Goal: Task Accomplishment & Management: Manage account settings

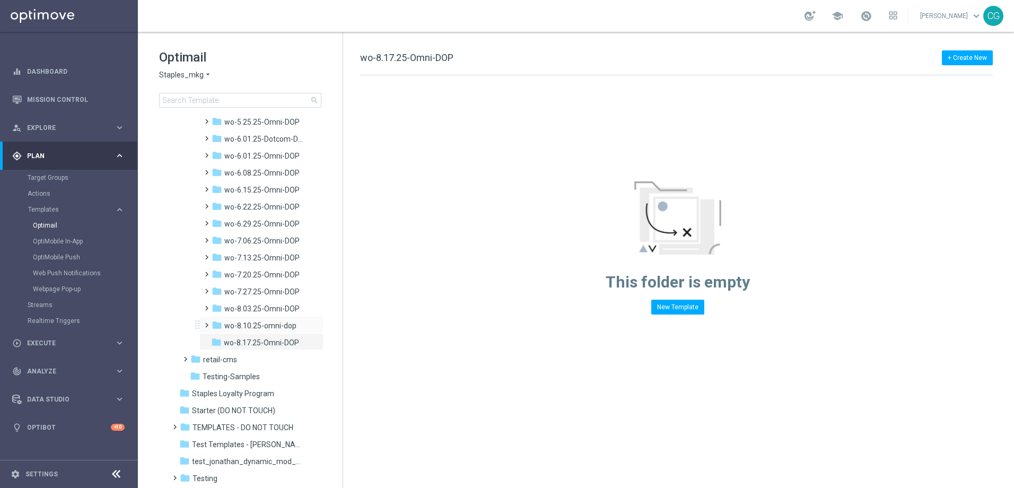
click at [205, 322] on span at bounding box center [204, 320] width 5 height 4
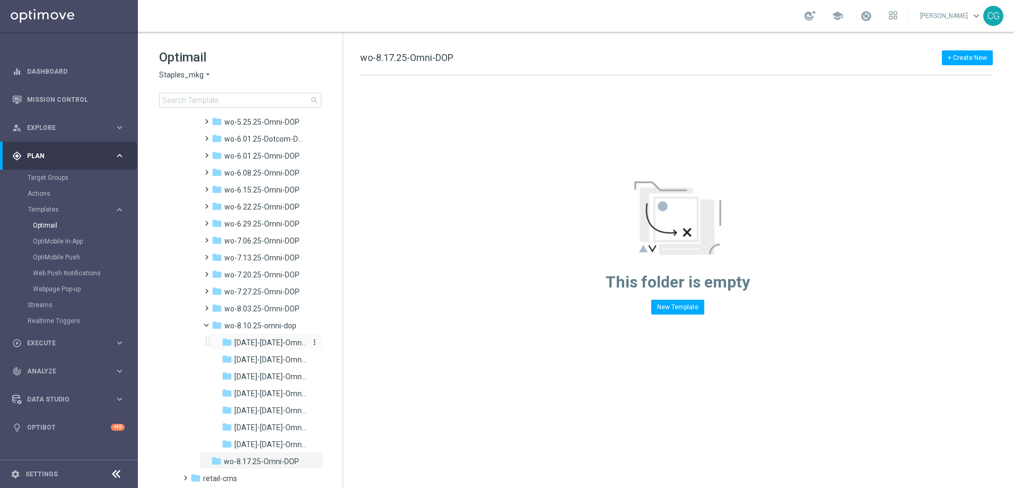
click at [237, 343] on span "[DATE]-[DATE]-Omni-DOP_{X}" at bounding box center [270, 343] width 72 height 10
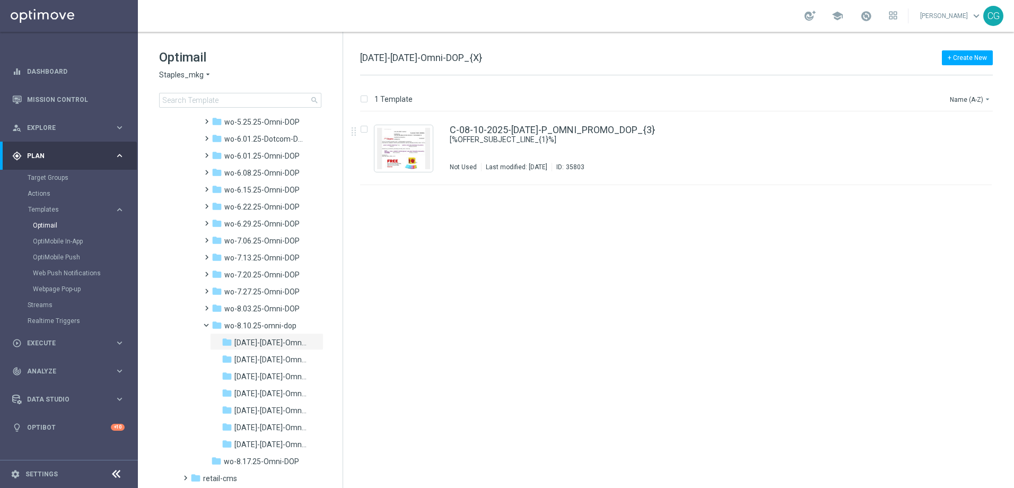
drag, startPoint x: 499, startPoint y: 54, endPoint x: 418, endPoint y: 55, distance: 81.1
click at [418, 55] on div "+ Create New [DATE]-[DATE]-Omni-DOP_{X}" at bounding box center [676, 63] width 632 height 24
click at [358, 55] on div "+ Create New [DATE]-[DATE]-Omni-DOP_{X} 1 Template Name (A-Z) arrow_drop_down D…" at bounding box center [678, 260] width 671 height 456
drag, startPoint x: 358, startPoint y: 55, endPoint x: 471, endPoint y: 48, distance: 113.1
click at [471, 48] on div "+ Create New [DATE]-[DATE]-Omni-DOP_{X} 1 Template Name (A-Z) arrow_drop_down D…" at bounding box center [678, 260] width 671 height 456
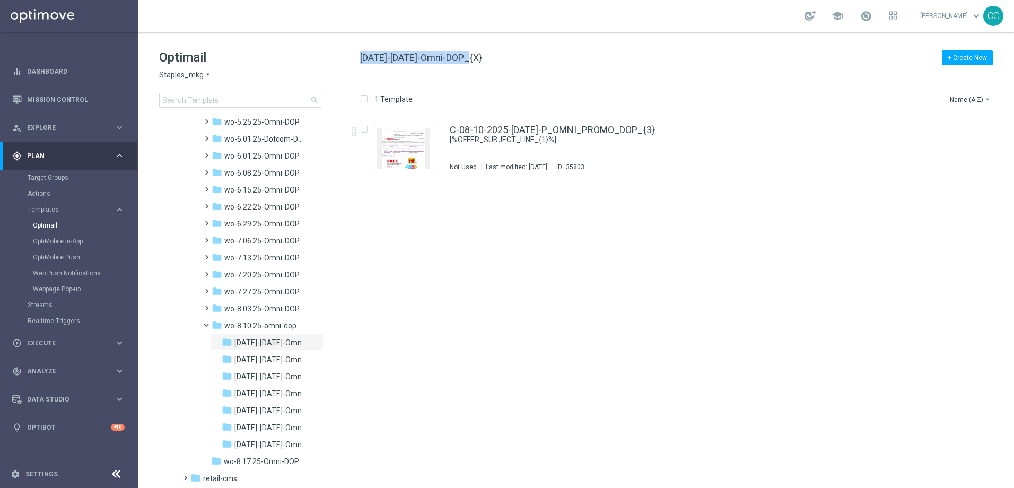
copy span "[DATE]-[DATE]-Omni-DOP"
click at [209, 323] on span at bounding box center [211, 322] width 4 height 5
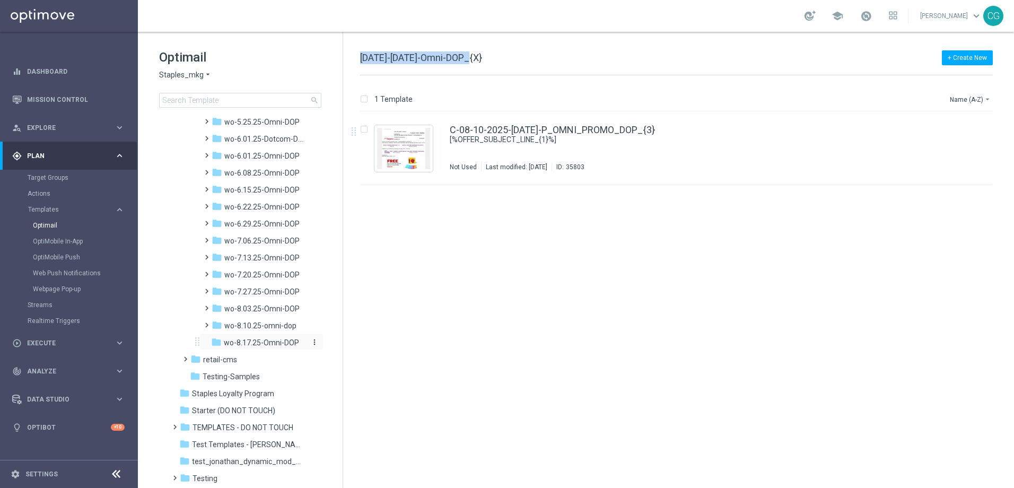
click at [314, 341] on icon "more_vert" at bounding box center [314, 342] width 8 height 8
click at [332, 340] on icon "create_new_folder" at bounding box center [332, 344] width 16 height 8
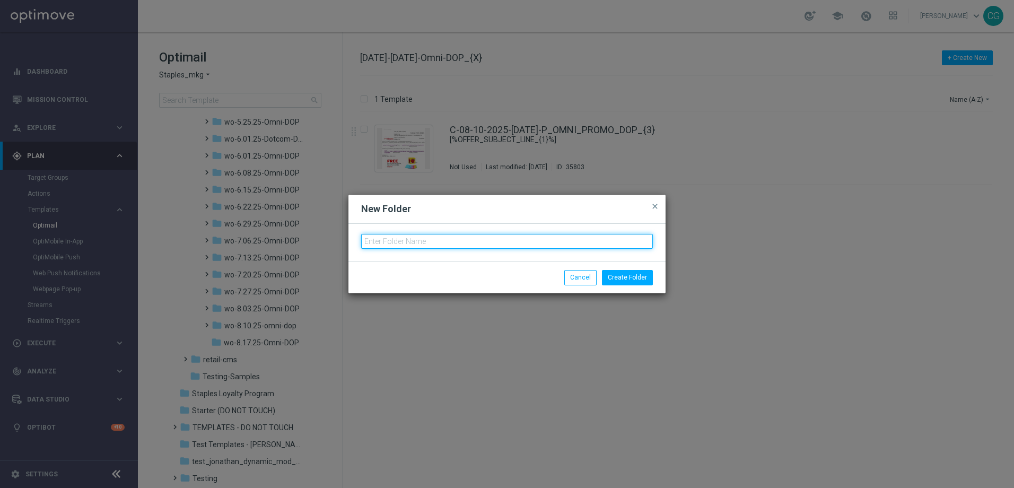
click at [432, 241] on input "text" at bounding box center [507, 241] width 292 height 15
paste input "[DATE]-[DATE]-Omni-DOP"
click at [378, 242] on input "[DATE]-[DATE]-Omni-DOP" at bounding box center [507, 241] width 292 height 15
type input "[DATE]-[DATE]-Omni-DOP"
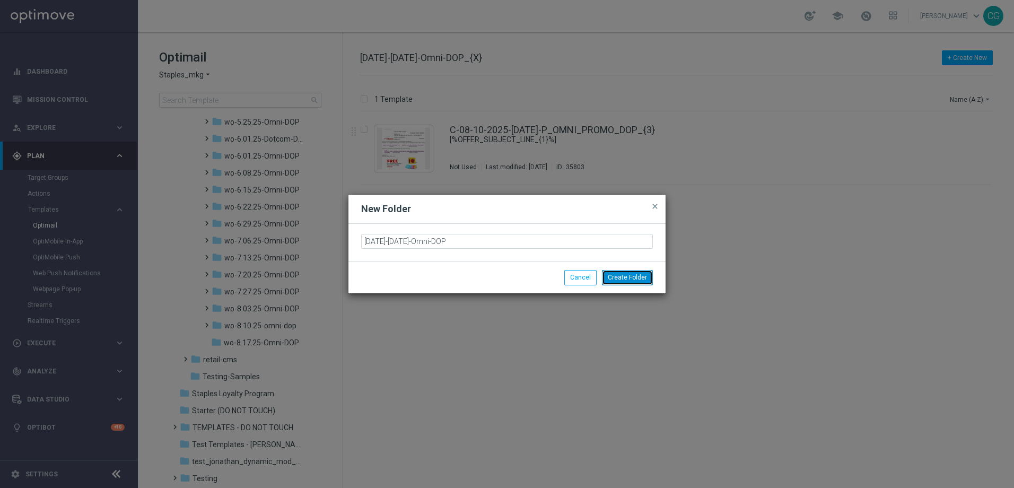
click at [627, 277] on button "Create Folder" at bounding box center [627, 277] width 51 height 15
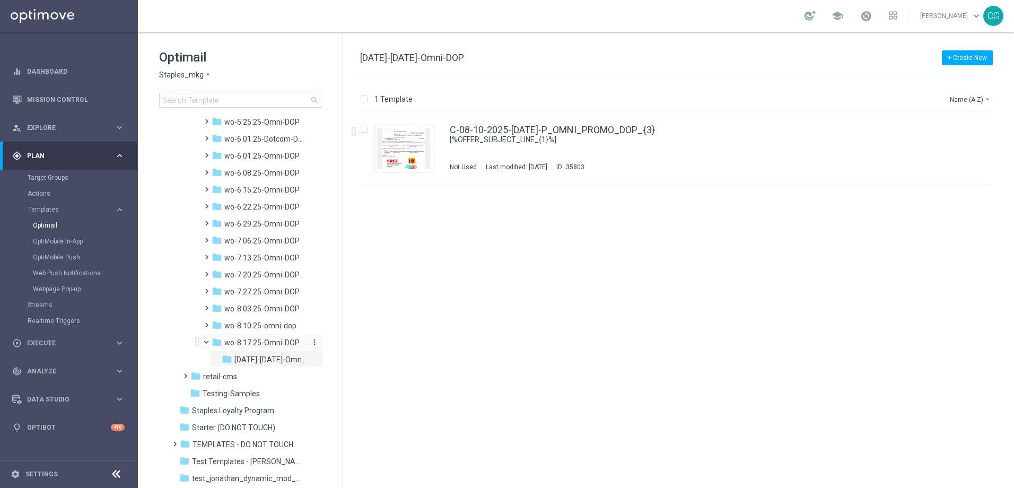
click at [314, 343] on icon "more_vert" at bounding box center [314, 342] width 8 height 8
click at [343, 339] on button "create_new_folder New Folder" at bounding box center [357, 344] width 69 height 13
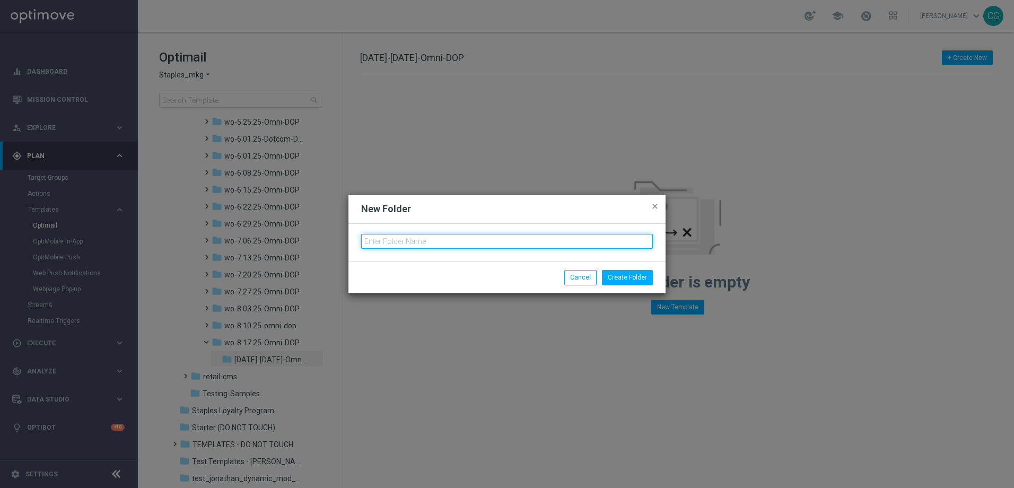
click at [438, 239] on input "text" at bounding box center [507, 241] width 292 height 15
paste input "[DATE]-[DATE]-Omni-DOP"
click at [380, 241] on input "[DATE]-[DATE]-Omni-DOP" at bounding box center [507, 241] width 292 height 15
click at [378, 241] on input "[DATE]-[DATE]-Omni-DOP" at bounding box center [507, 241] width 292 height 15
type input "[DATE]-[DATE]-Omni-DOP"
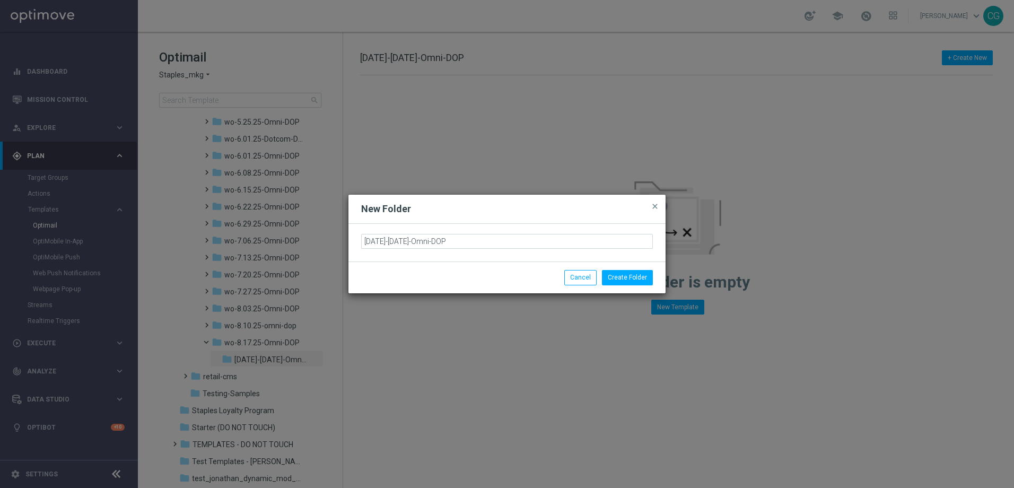
click at [625, 269] on div "Create Folder Cancel" at bounding box center [506, 276] width 317 height 31
click at [625, 272] on button "Create Folder" at bounding box center [627, 277] width 51 height 15
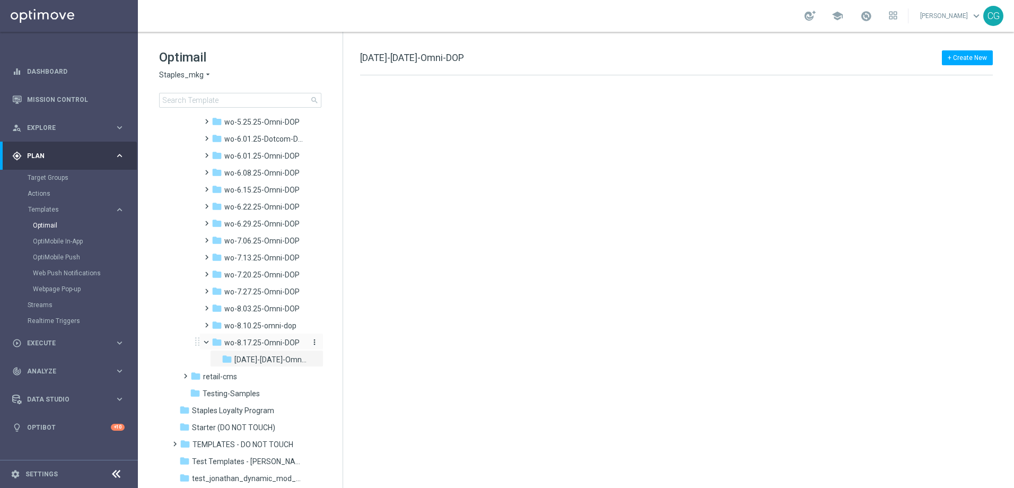
click at [313, 342] on icon "more_vert" at bounding box center [314, 342] width 8 height 8
click at [334, 343] on icon "create_new_folder" at bounding box center [332, 344] width 16 height 8
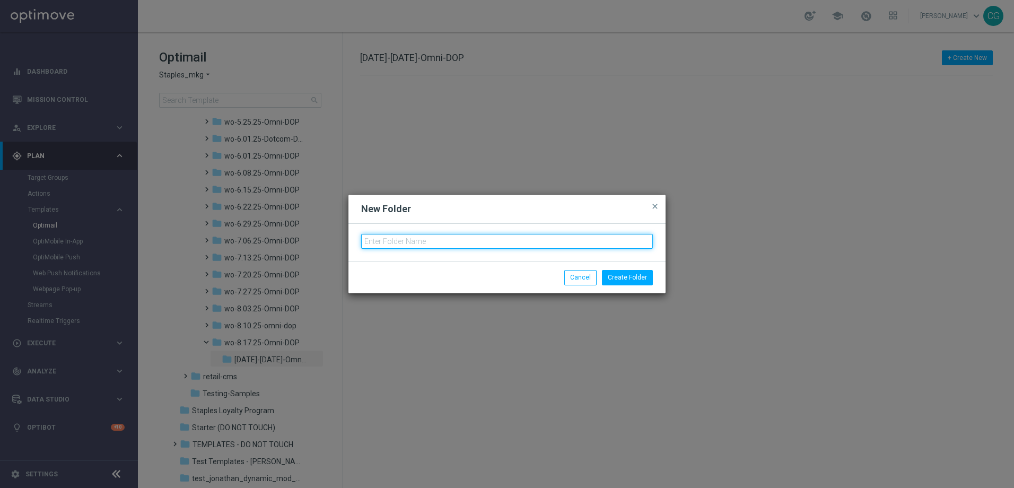
click at [454, 245] on input "text" at bounding box center [507, 241] width 292 height 15
click at [456, 242] on input "text" at bounding box center [507, 241] width 292 height 15
paste input "[DATE]-[DATE]-Omni-DOP"
click at [376, 240] on input "[DATE]-[DATE]-Omni-DOP" at bounding box center [507, 241] width 292 height 15
type input "[DATE]-[DATE]-Omni-DOP"
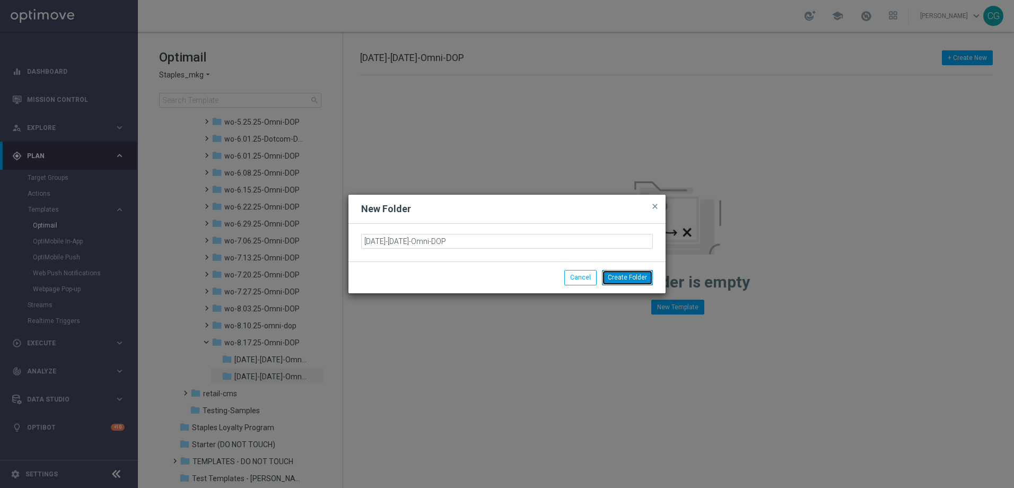
click at [622, 283] on button "Create Folder" at bounding box center [627, 277] width 51 height 15
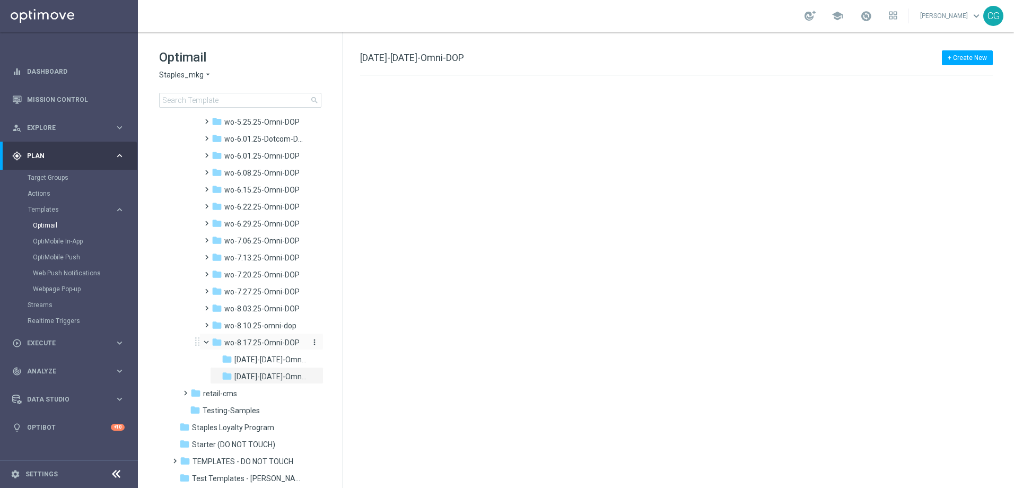
click at [315, 344] on icon "more_vert" at bounding box center [314, 342] width 8 height 8
click at [346, 342] on span "New Folder" at bounding box center [356, 344] width 32 height 8
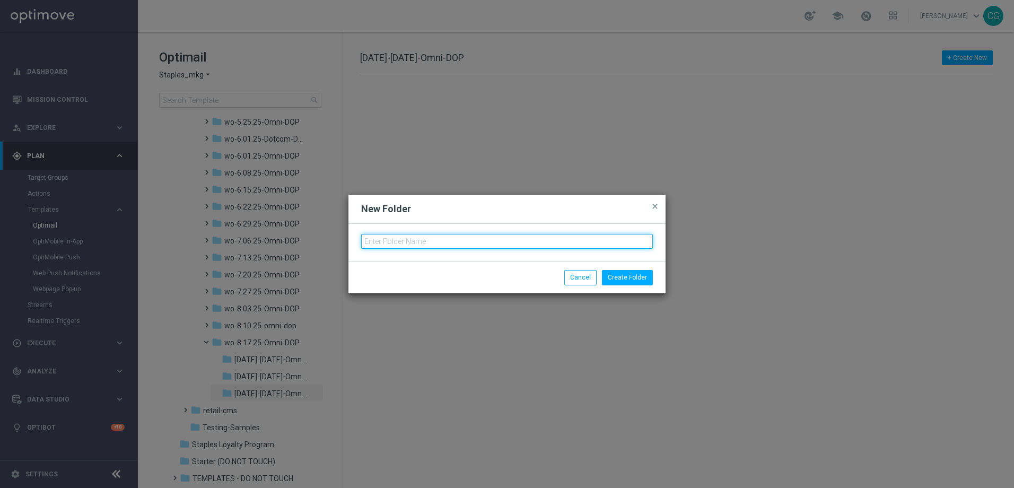
click at [463, 243] on input "text" at bounding box center [507, 241] width 292 height 15
paste input "[DATE]-[DATE]-Omni-DOP"
click at [376, 244] on input "[DATE]-[DATE]-Omni-DOP" at bounding box center [507, 241] width 292 height 15
type input "[DATE]-[DATE]-Omni-DOP"
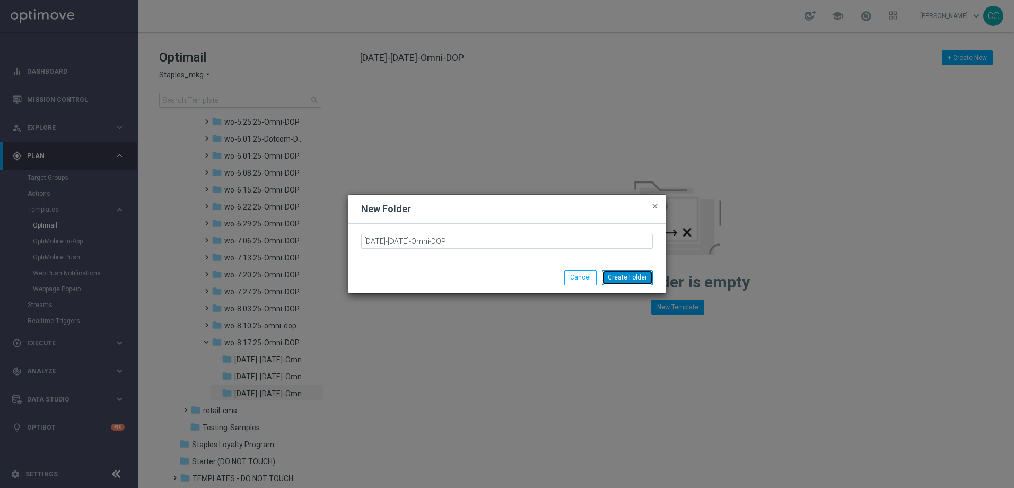
click at [626, 282] on button "Create Folder" at bounding box center [627, 277] width 51 height 15
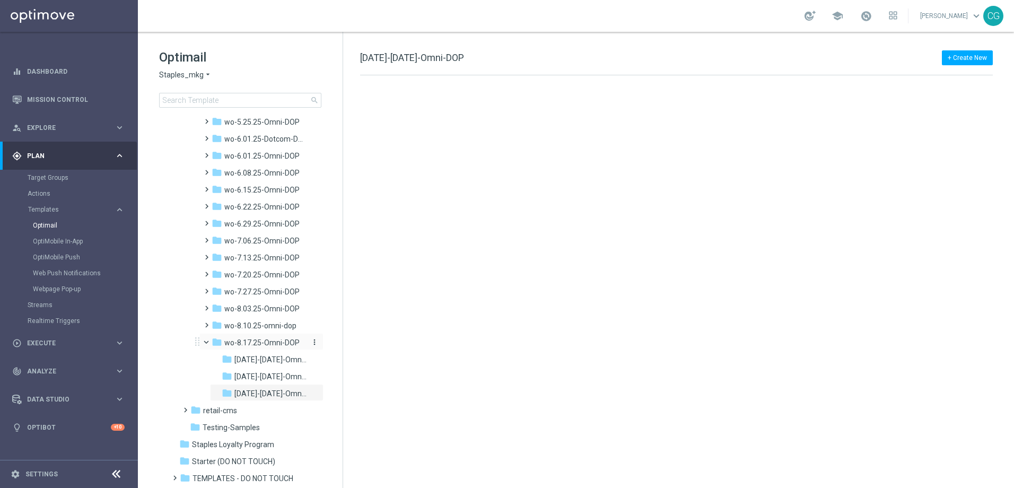
click at [313, 343] on icon "more_vert" at bounding box center [314, 342] width 8 height 8
click at [343, 351] on button "mode_edit Rename" at bounding box center [357, 356] width 69 height 13
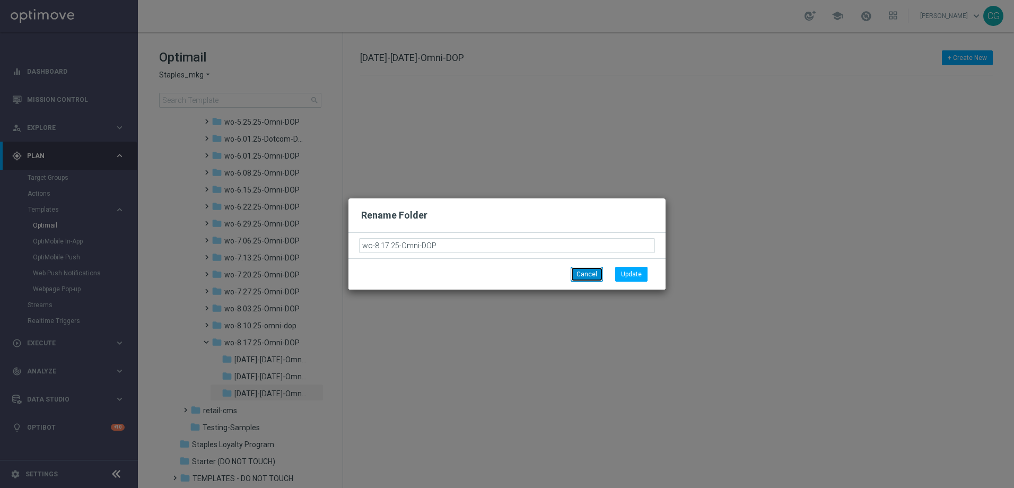
click at [599, 274] on button "Cancel" at bounding box center [586, 274] width 32 height 15
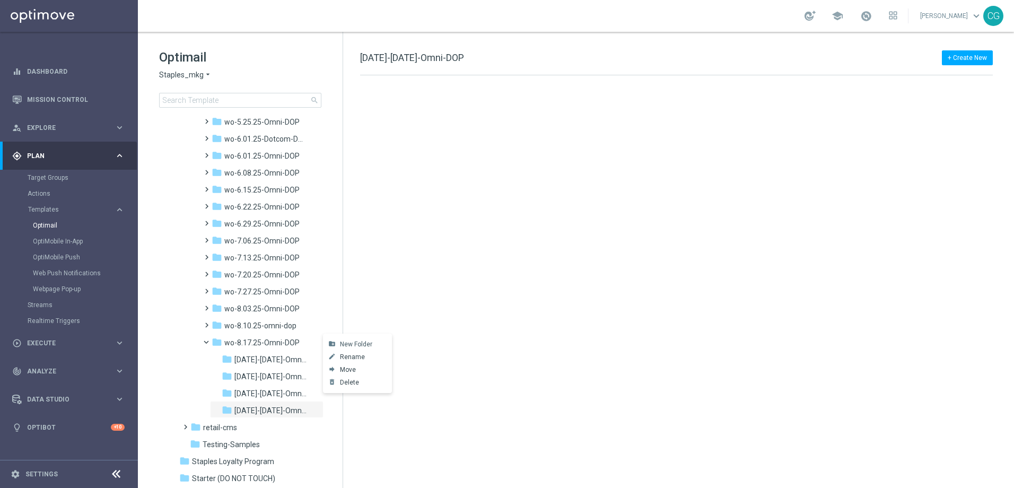
click at [352, 341] on span "New Folder" at bounding box center [356, 344] width 32 height 8
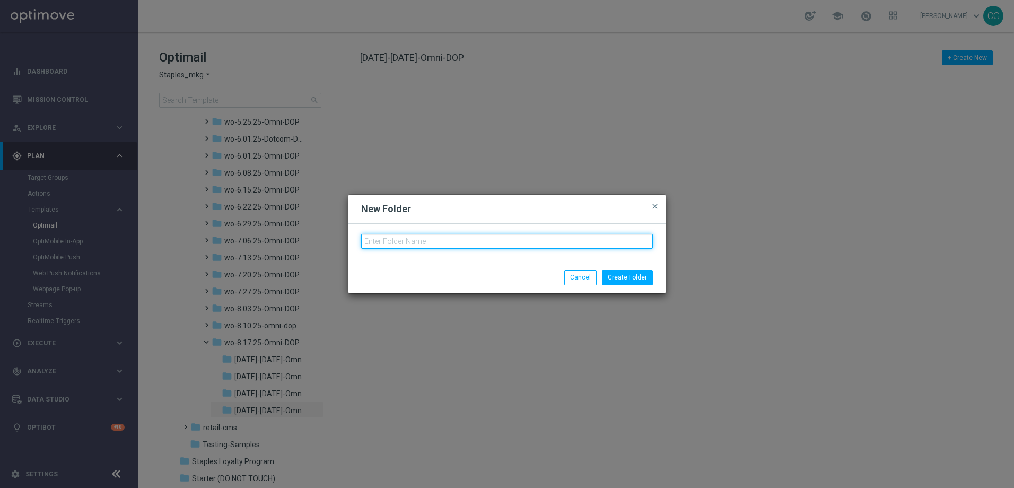
click at [422, 243] on input "text" at bounding box center [507, 241] width 292 height 15
paste input "[DATE]-[DATE]-Omni-DOP"
click at [380, 242] on input "[DATE]-[DATE]-Omni-DOP" at bounding box center [507, 241] width 292 height 15
click at [376, 242] on input "[DATE]-[DATE]-Omni-DOP" at bounding box center [507, 241] width 292 height 15
type input "[DATE]-[DATE]-Omni-DOP"
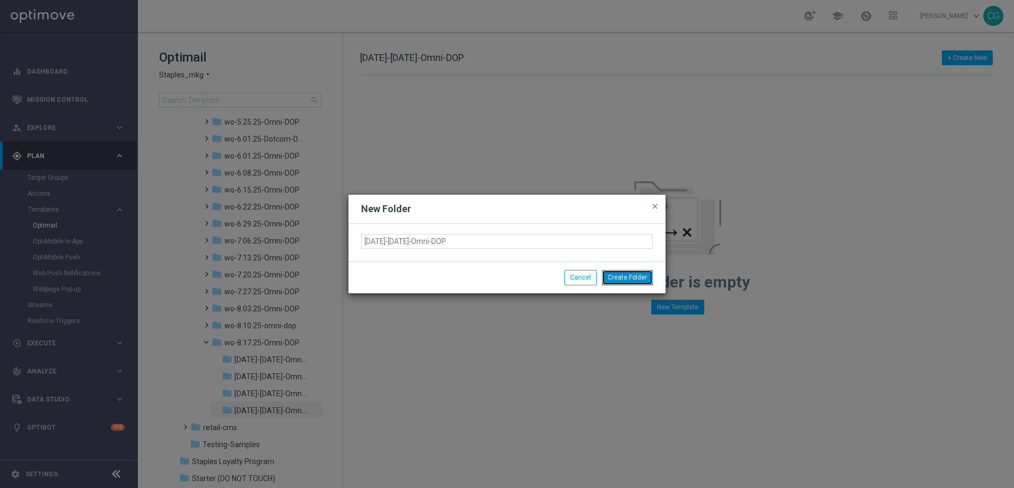
click at [617, 277] on button "Create Folder" at bounding box center [627, 277] width 51 height 15
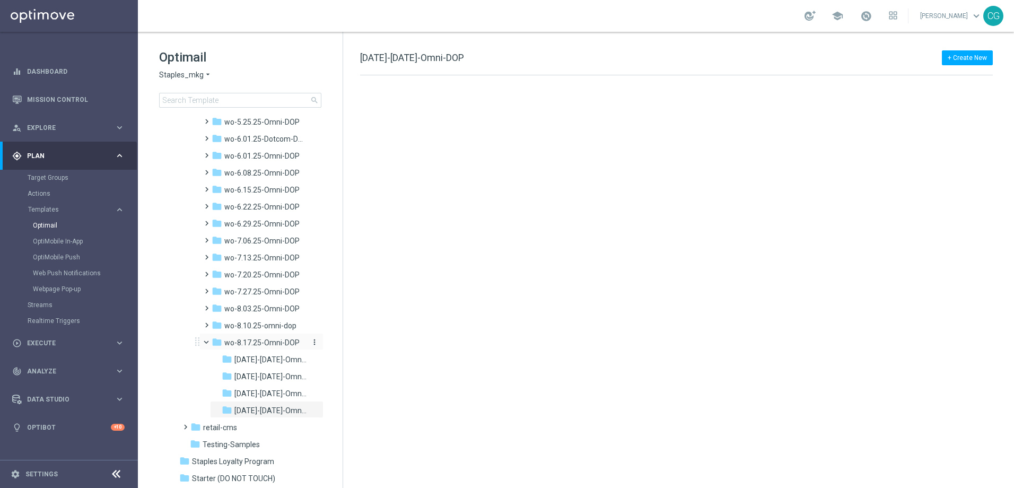
click at [311, 342] on icon "more_vert" at bounding box center [314, 342] width 8 height 8
click at [352, 342] on span "New Folder" at bounding box center [356, 344] width 32 height 8
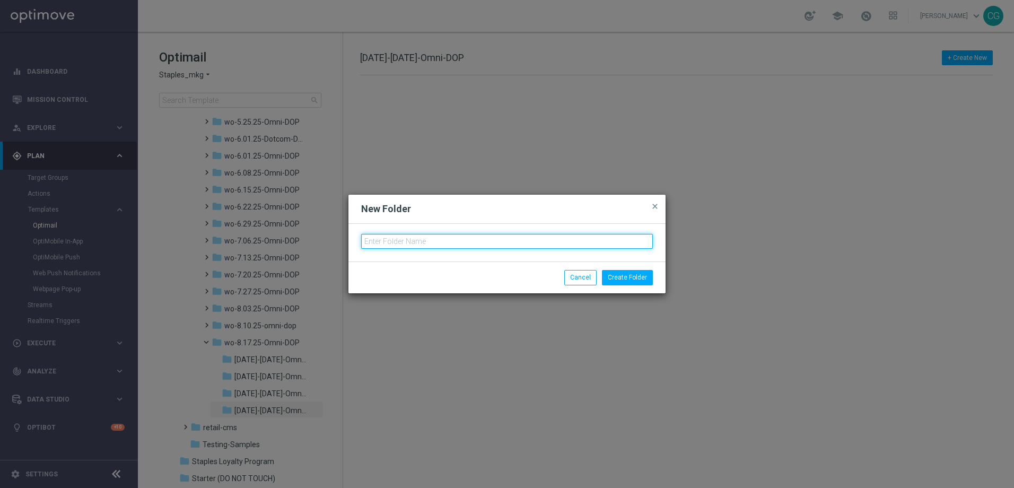
click at [460, 243] on input "text" at bounding box center [507, 241] width 292 height 15
paste input "[DATE]-[DATE]-Omni-DOP"
click at [377, 244] on input "[DATE]-[DATE]-Omni-DOP" at bounding box center [507, 241] width 292 height 15
type input "[DATE]-[DATE]-Omni-DOP"
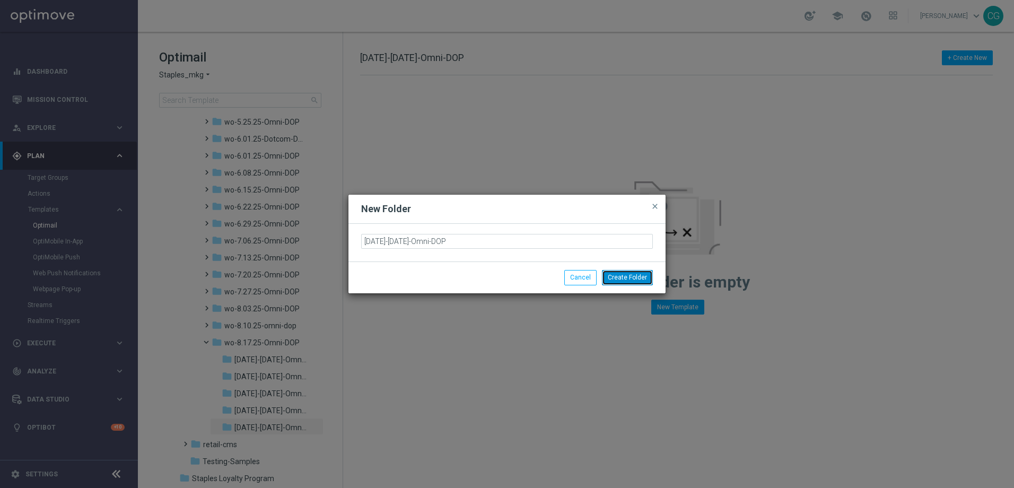
click at [632, 271] on button "Create Folder" at bounding box center [627, 277] width 51 height 15
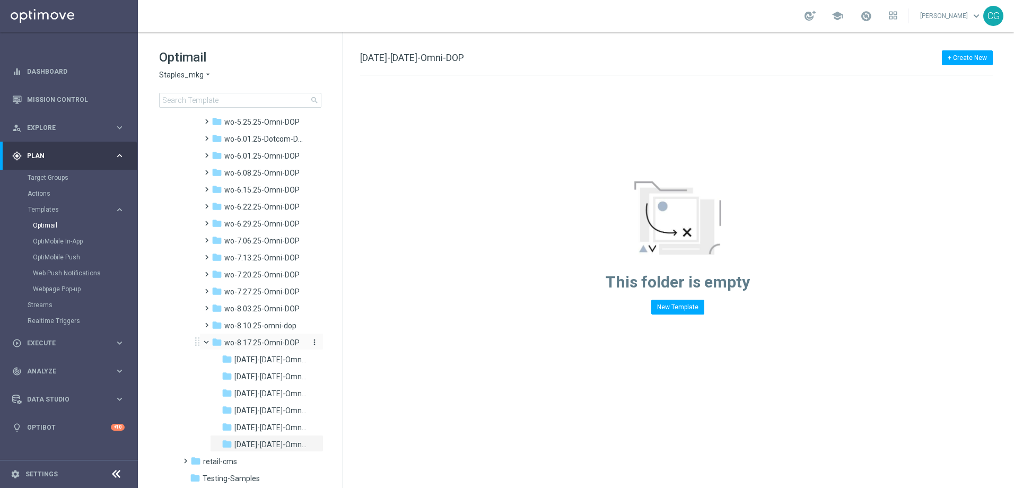
click at [314, 342] on icon "more_vert" at bounding box center [314, 342] width 8 height 8
click at [347, 345] on span "New Folder" at bounding box center [356, 344] width 32 height 8
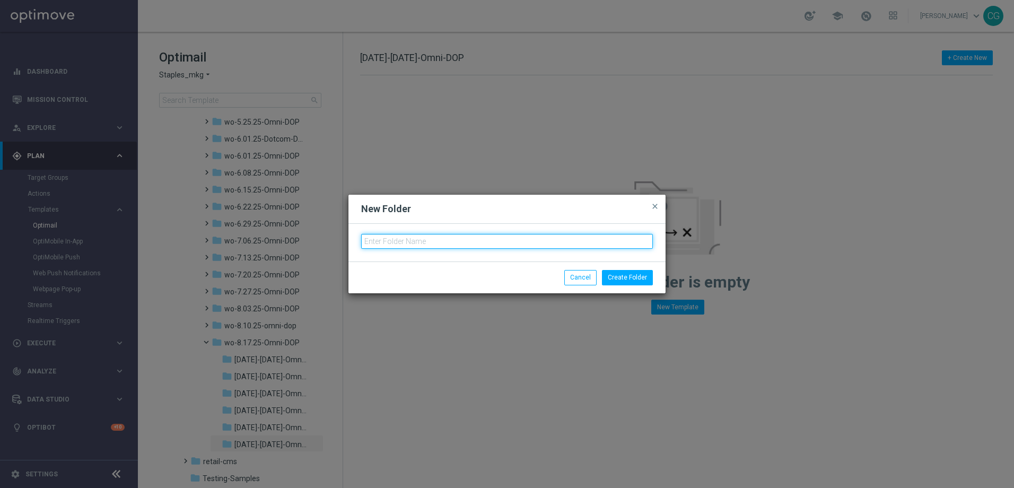
click at [466, 240] on input "text" at bounding box center [507, 241] width 292 height 15
paste input "[DATE]-[DATE]-Omni-DOP"
click at [377, 243] on input "[DATE]-[DATE]-Omni-DOP" at bounding box center [507, 241] width 292 height 15
type input "[DATE]-[DATE]-Omni-DOP"
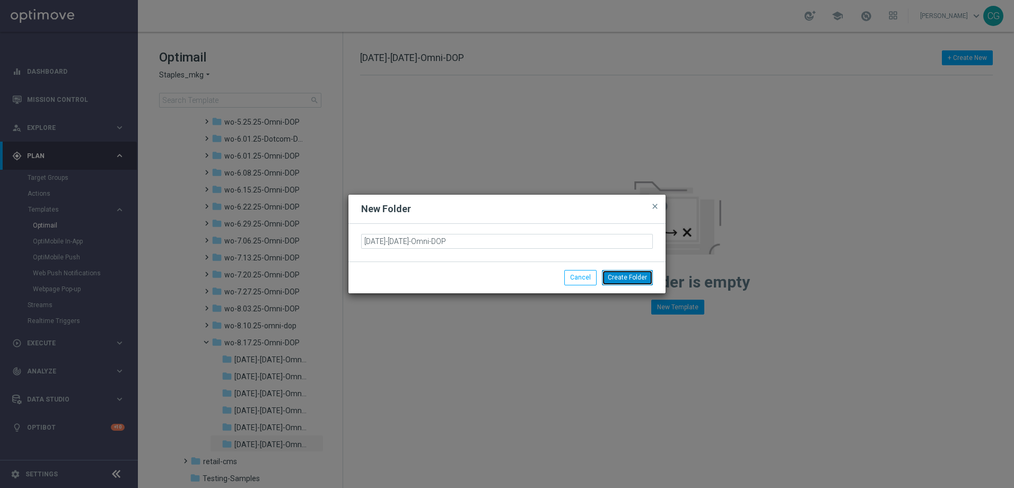
click at [622, 270] on button "Create Folder" at bounding box center [627, 277] width 51 height 15
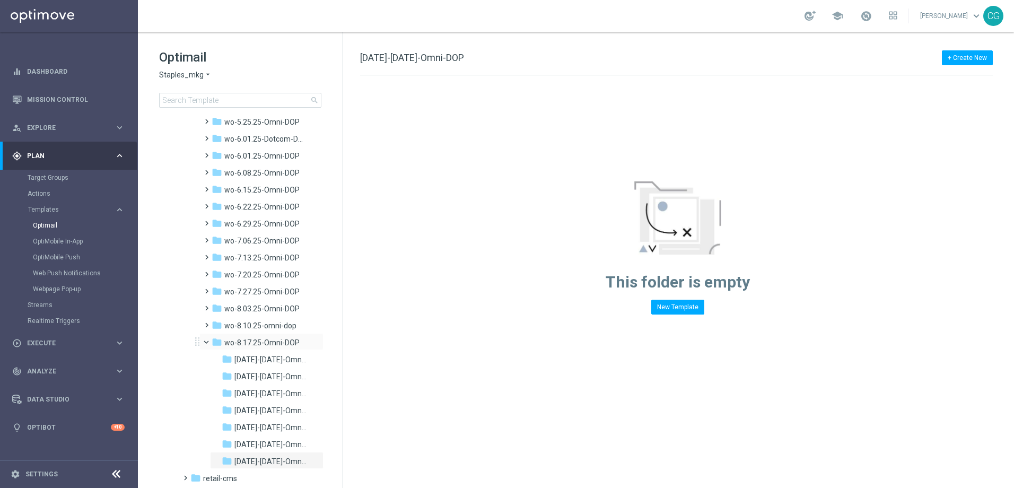
click at [247, 333] on div "folder wo-8.17.25-Omni-DOP more_vert" at bounding box center [261, 341] width 124 height 17
click at [235, 338] on div "folder wo-8.17.25-Omni-DOP" at bounding box center [258, 343] width 95 height 12
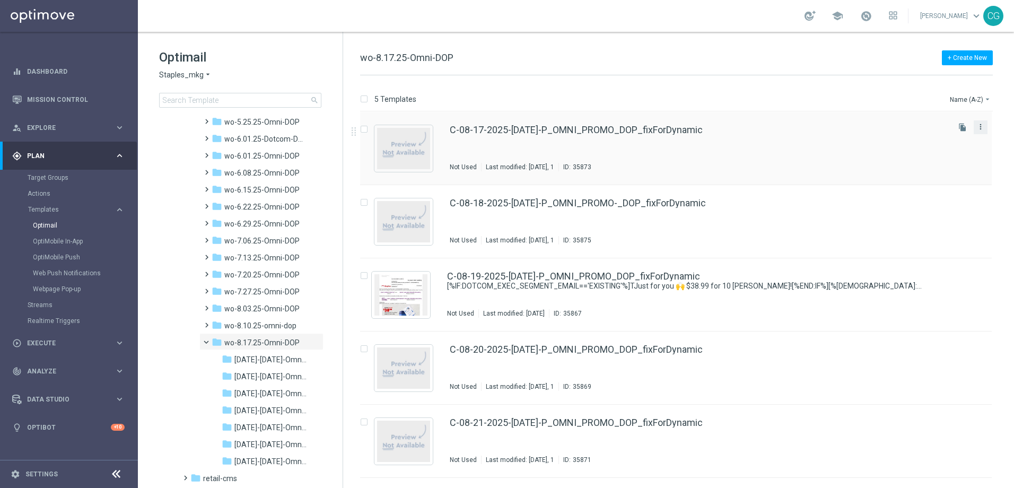
click at [977, 125] on icon "more_vert" at bounding box center [980, 126] width 8 height 8
click at [927, 135] on div "Move" at bounding box center [938, 138] width 64 height 7
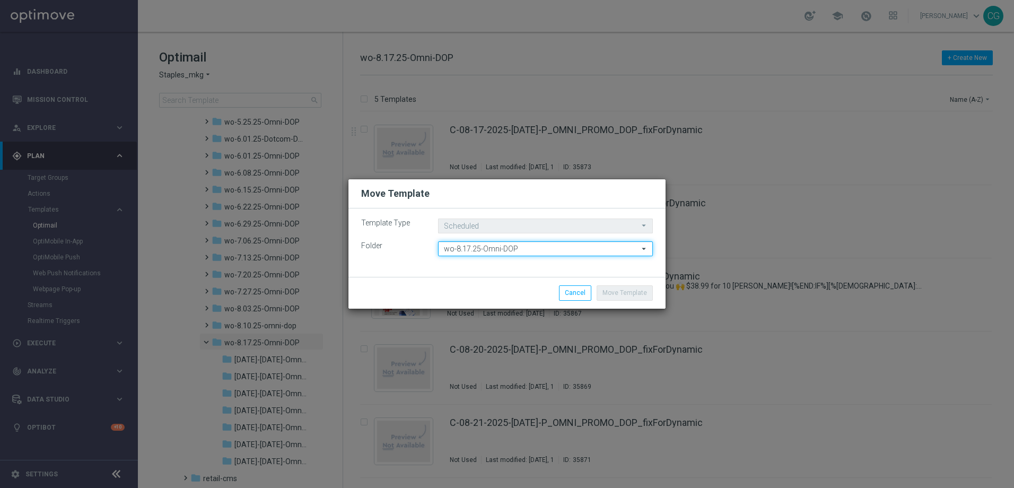
click at [560, 249] on input "wo-8.17.25-Omni-DOP" at bounding box center [545, 248] width 215 height 15
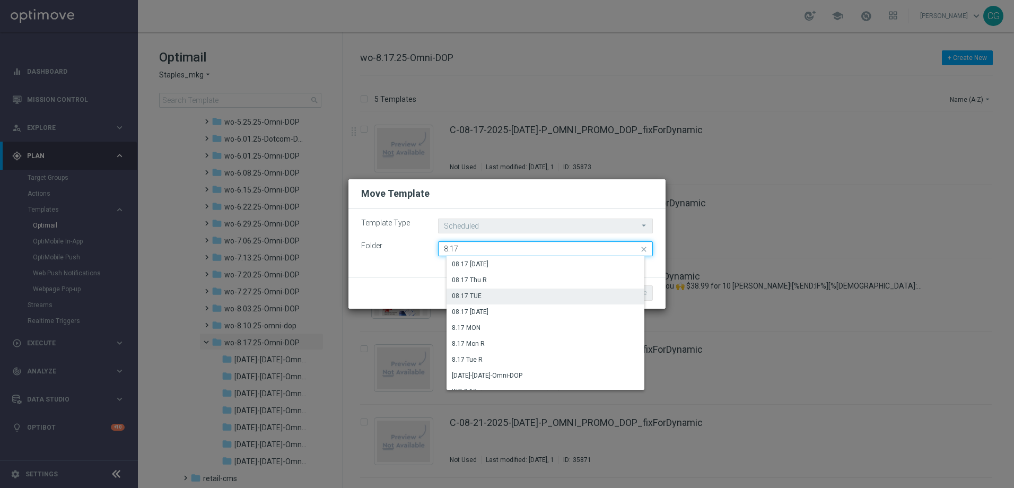
scroll to position [42, 0]
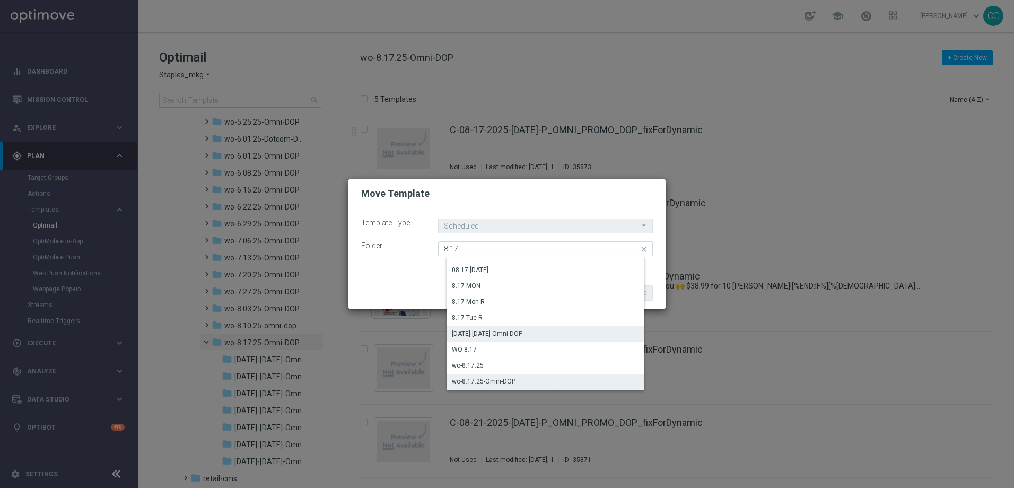
click at [533, 331] on div "[DATE]-[DATE]-Omni-DOP" at bounding box center [549, 333] width 206 height 15
type input "[DATE]-[DATE]-Omni-DOP"
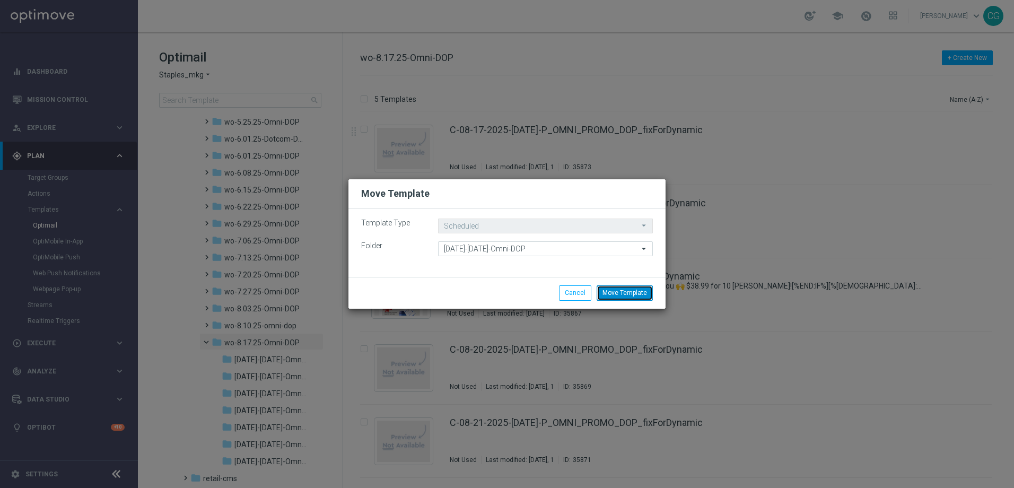
click at [637, 293] on button "Move Template" at bounding box center [624, 292] width 56 height 15
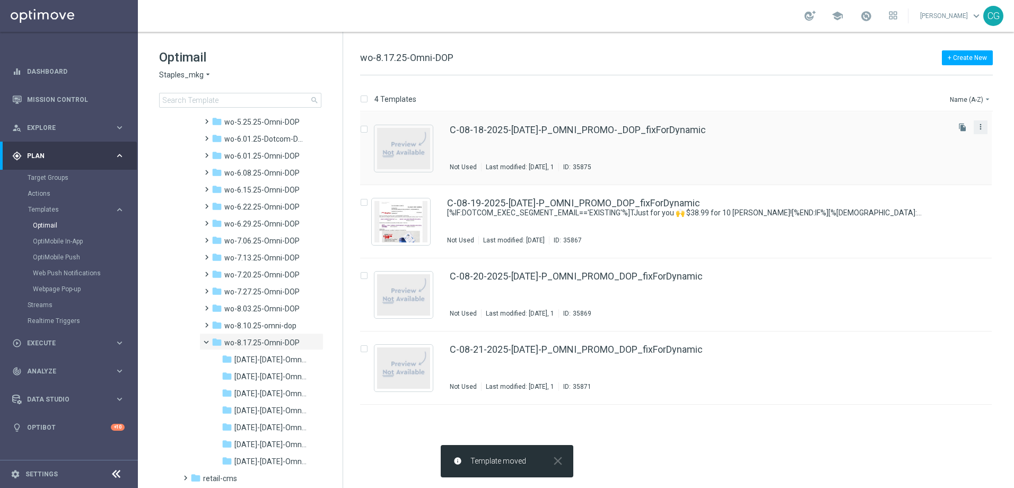
click at [977, 127] on icon "more_vert" at bounding box center [980, 126] width 8 height 8
click at [947, 135] on div "Move" at bounding box center [938, 138] width 64 height 7
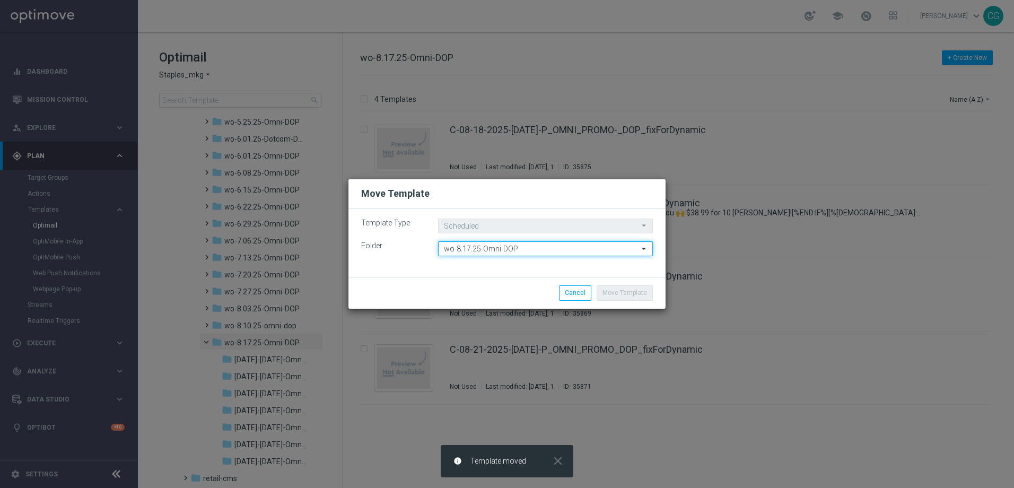
click at [494, 253] on input "wo-8.17.25-Omni-DOP" at bounding box center [545, 248] width 215 height 15
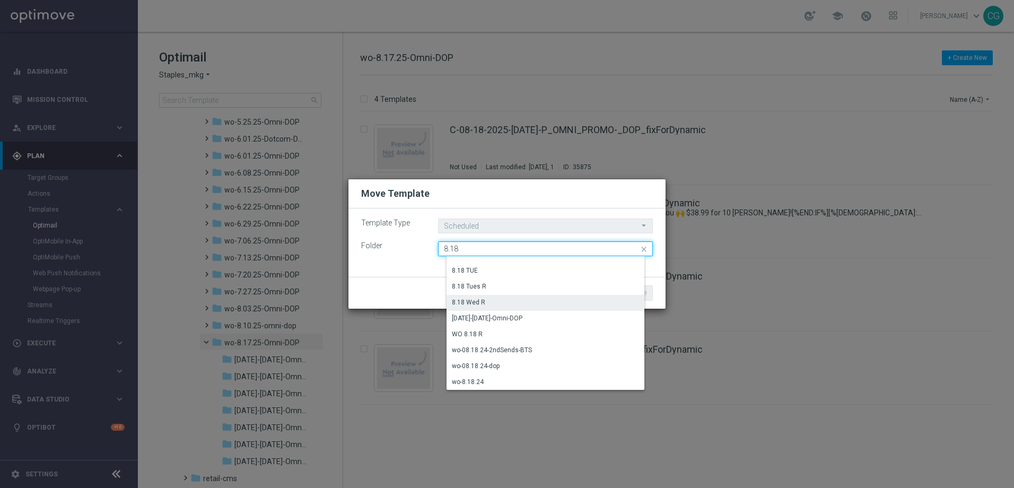
scroll to position [90, 0]
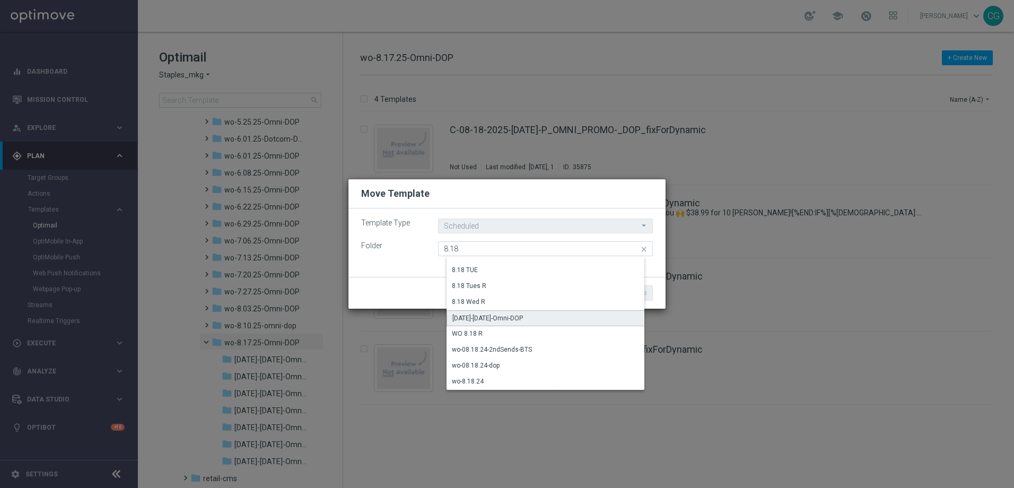
click at [506, 313] on div "[DATE]-[DATE]-Omni-DOP" at bounding box center [487, 318] width 70 height 10
type input "[DATE]-[DATE]-Omni-DOP"
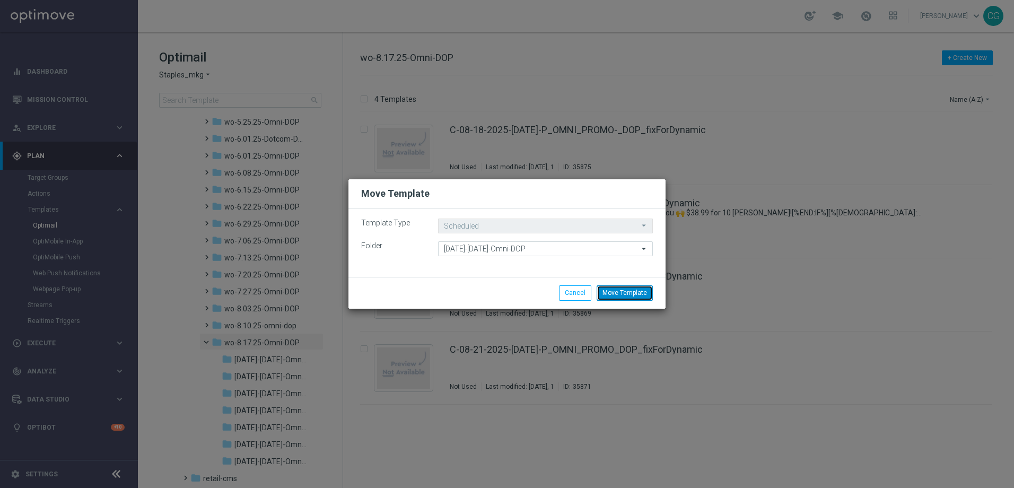
click at [631, 295] on button "Move Template" at bounding box center [624, 292] width 56 height 15
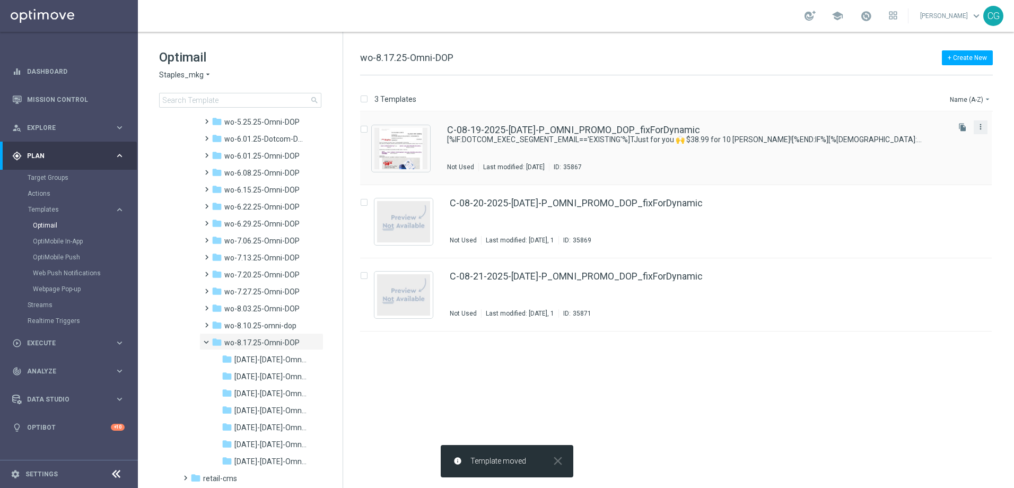
click at [980, 128] on icon "more_vert" at bounding box center [980, 126] width 8 height 8
click at [937, 139] on div "Move" at bounding box center [938, 138] width 64 height 7
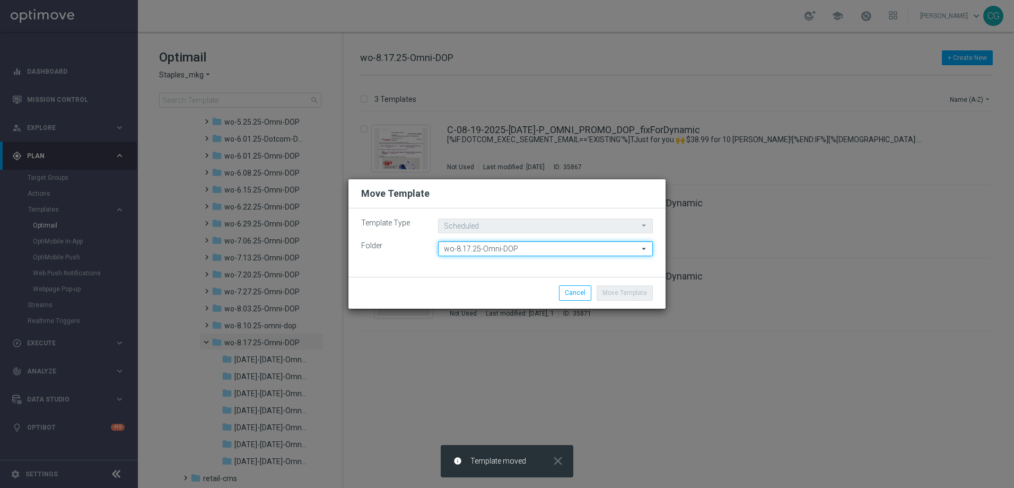
click at [568, 251] on input "wo-8.17.25-Omni-DOP" at bounding box center [545, 248] width 215 height 15
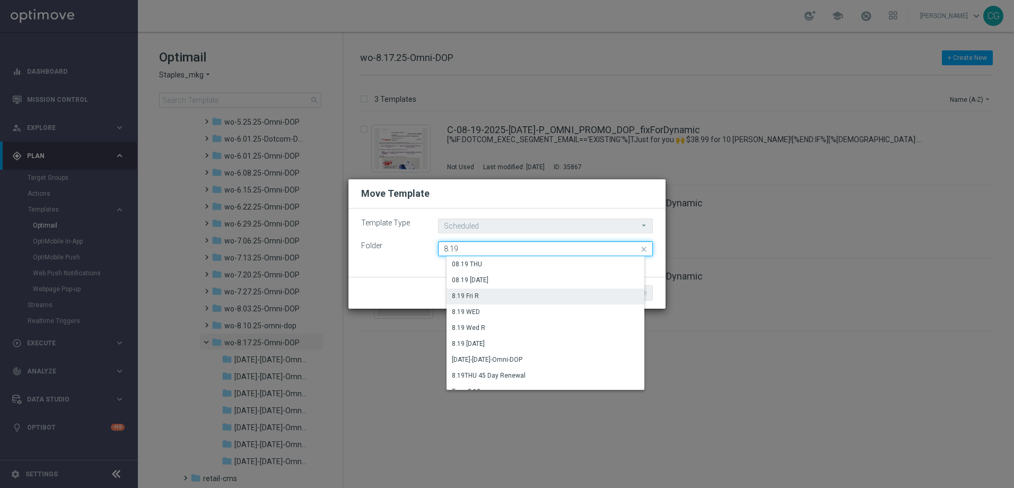
scroll to position [10, 0]
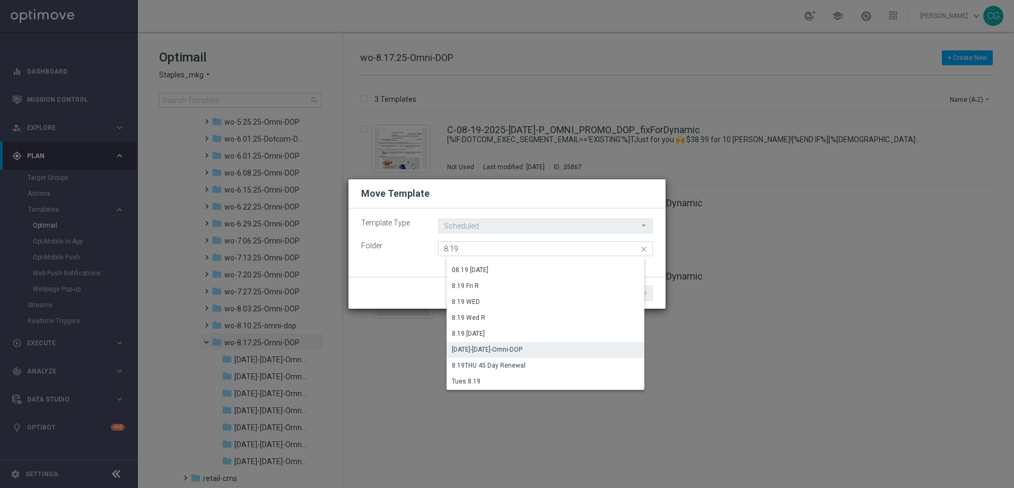
click at [549, 349] on div "[DATE]-[DATE]-Omni-DOP" at bounding box center [549, 349] width 206 height 15
type input "[DATE]-[DATE]-Omni-DOP"
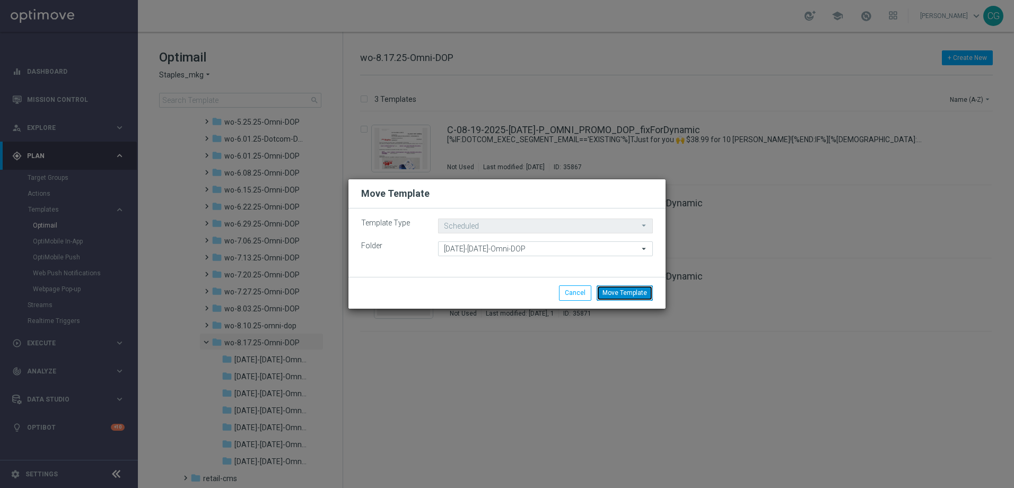
click at [636, 293] on button "Move Template" at bounding box center [624, 292] width 56 height 15
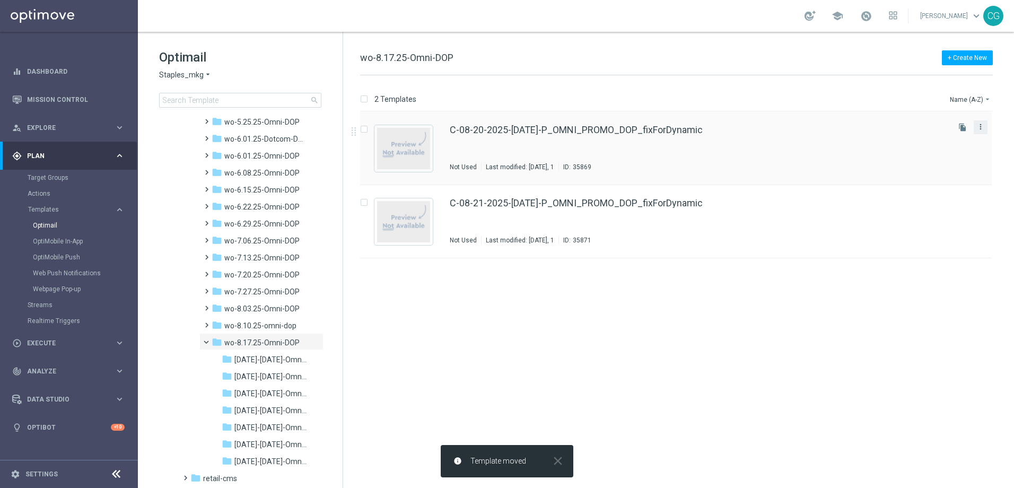
click at [977, 130] on icon "more_vert" at bounding box center [980, 126] width 8 height 8
click at [946, 135] on div "Move" at bounding box center [938, 138] width 64 height 7
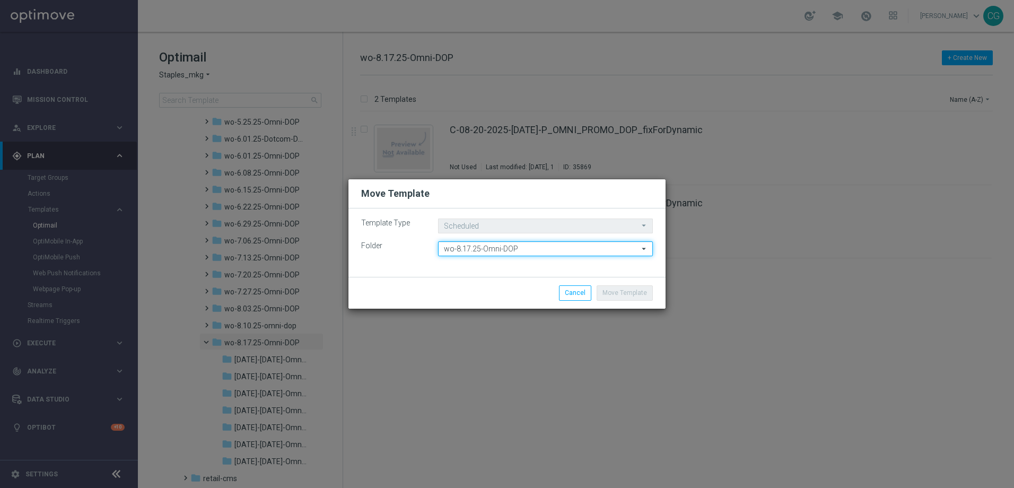
click at [540, 246] on input "wo-8.17.25-Omni-DOP" at bounding box center [545, 248] width 215 height 15
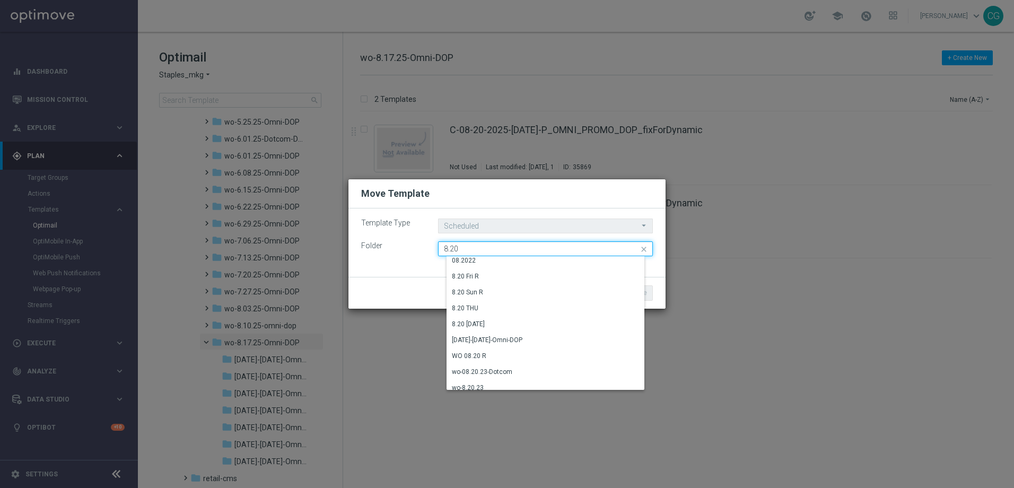
scroll to position [90, 0]
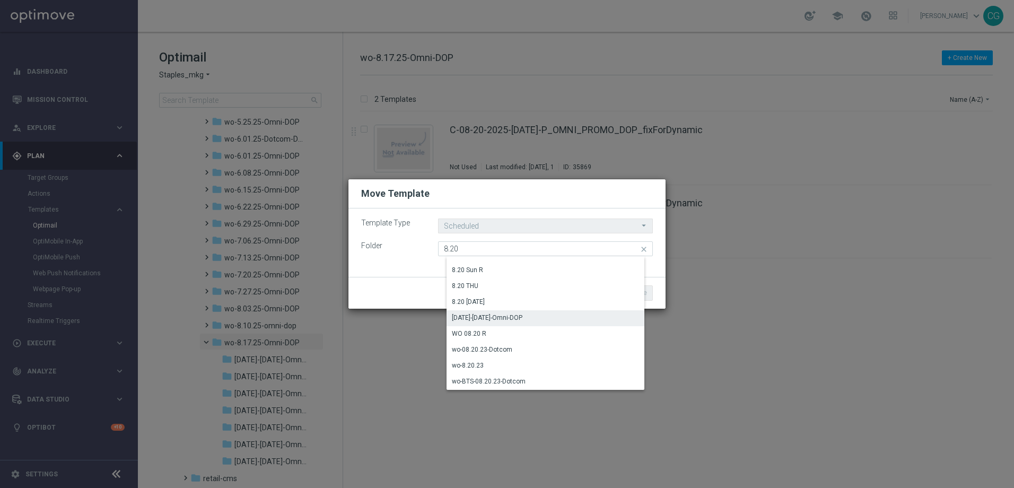
click at [546, 316] on div "[DATE]-[DATE]-Omni-DOP" at bounding box center [549, 317] width 206 height 15
type input "[DATE]-[DATE]-Omni-DOP"
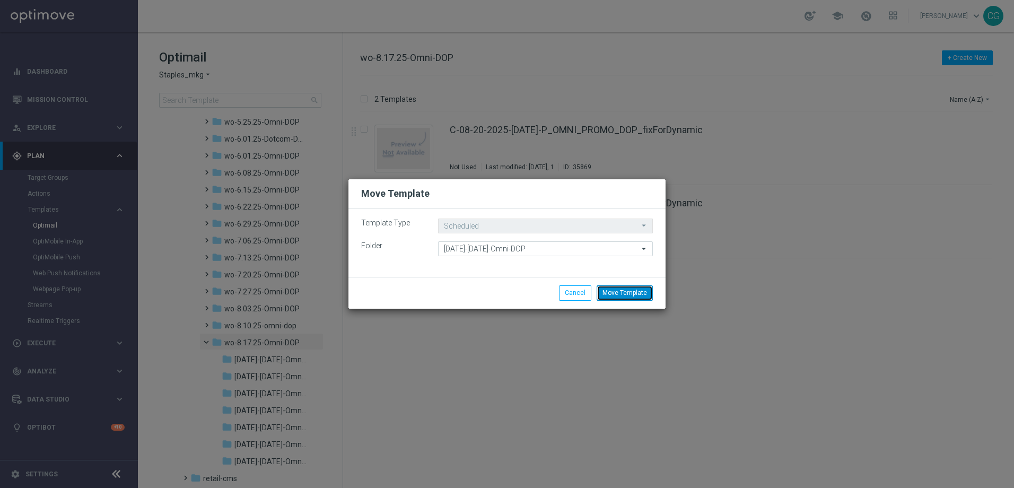
click at [631, 295] on button "Move Template" at bounding box center [624, 292] width 56 height 15
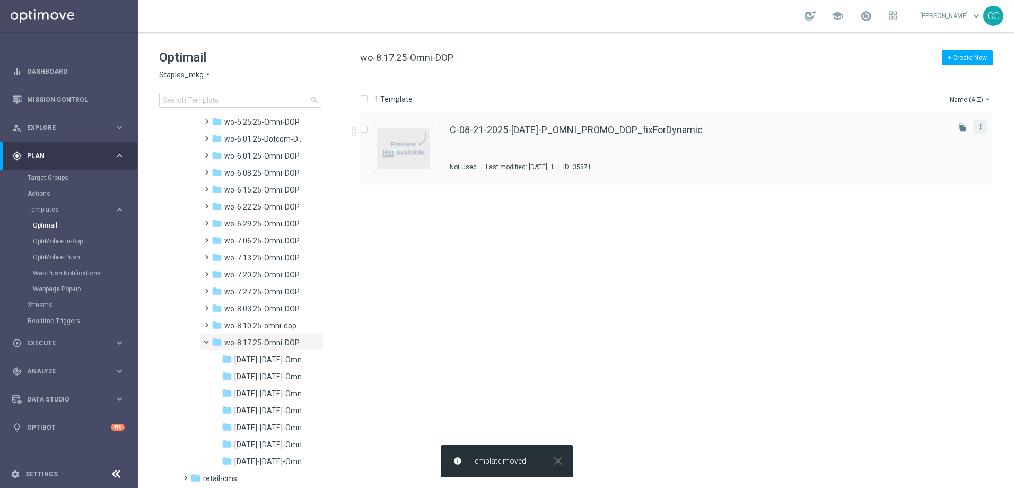
click at [980, 129] on icon "more_vert" at bounding box center [980, 126] width 8 height 8
click at [919, 144] on div "send Move" at bounding box center [932, 138] width 85 height 15
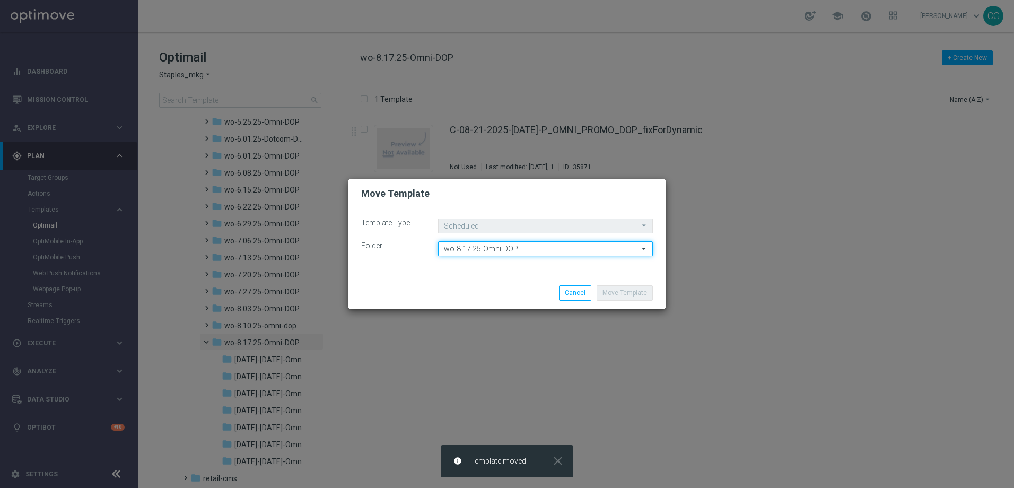
click at [591, 251] on input "wo-8.17.25-Omni-DOP" at bounding box center [545, 248] width 215 height 15
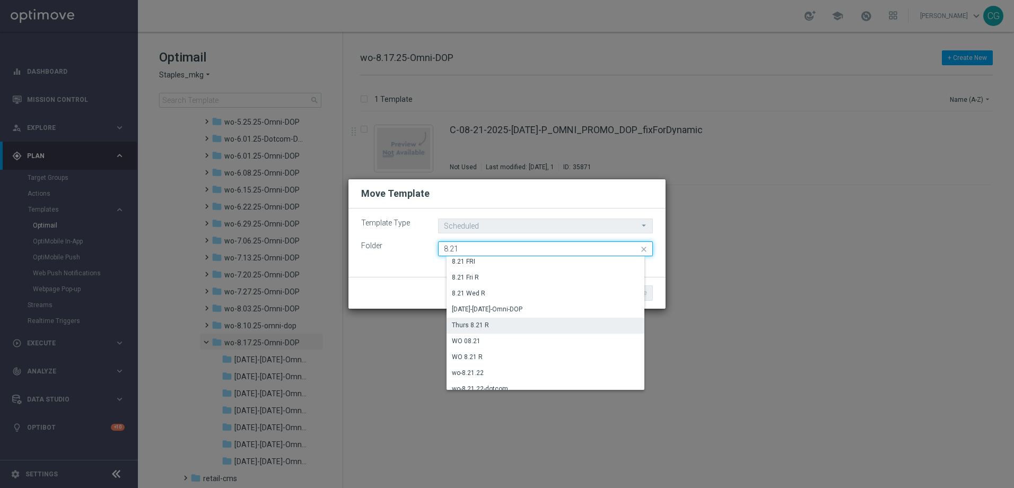
scroll to position [42, 0]
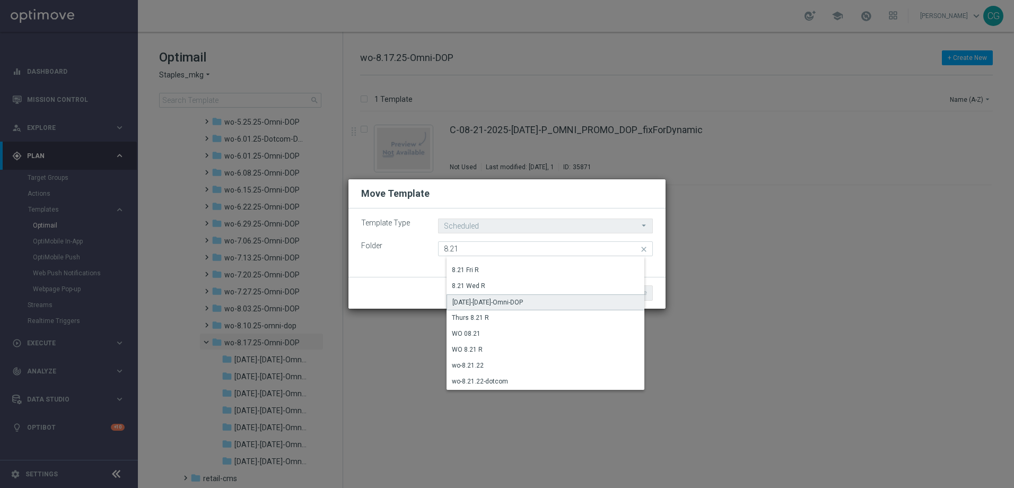
click at [569, 307] on div "[DATE]-[DATE]-Omni-DOP" at bounding box center [549, 302] width 206 height 16
type input "[DATE]-[DATE]-Omni-DOP"
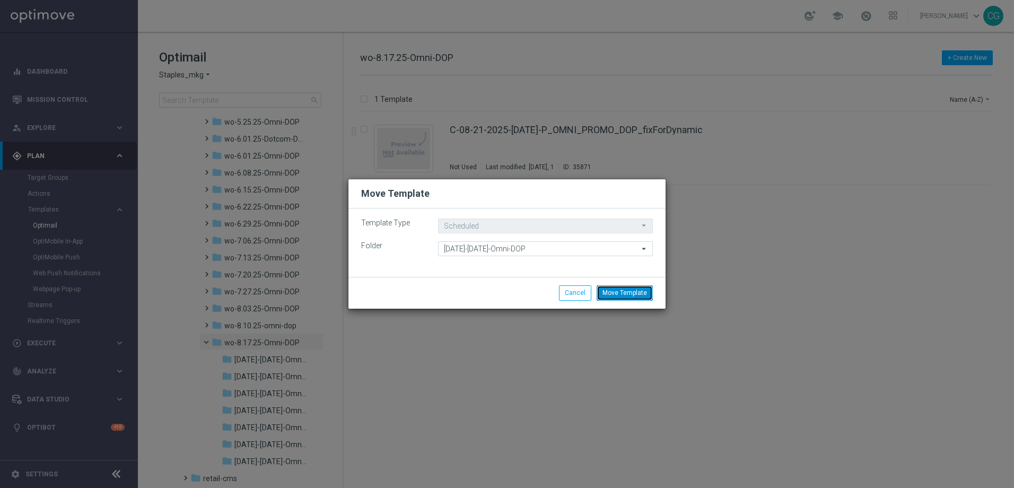
click at [624, 292] on button "Move Template" at bounding box center [624, 292] width 56 height 15
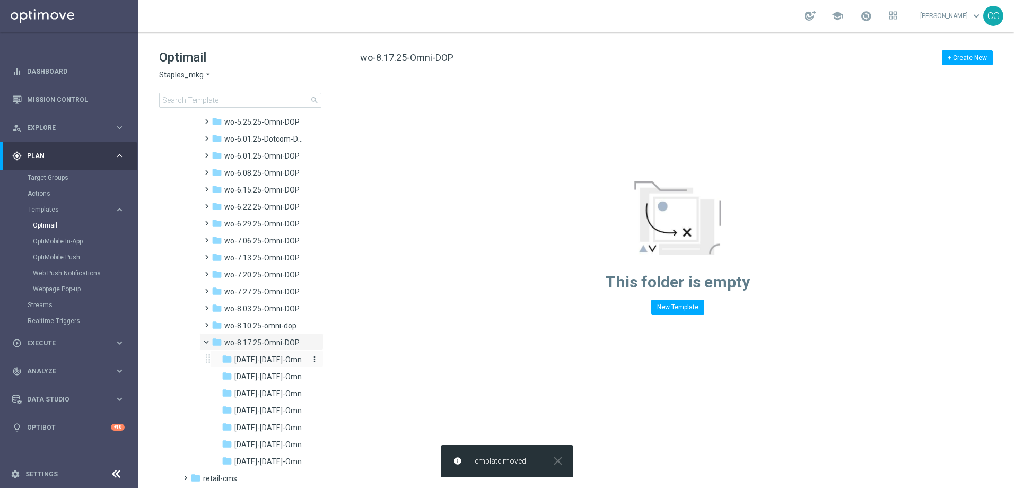
click at [240, 363] on span "[DATE]-[DATE]-Omni-DOP" at bounding box center [270, 360] width 72 height 10
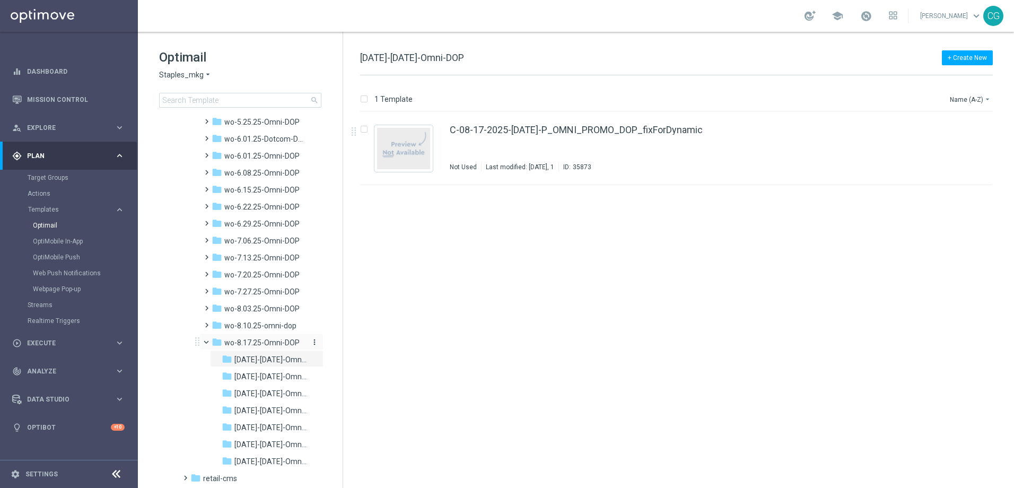
click at [270, 342] on span "wo-8.17.25-Omni-DOP" at bounding box center [261, 343] width 75 height 10
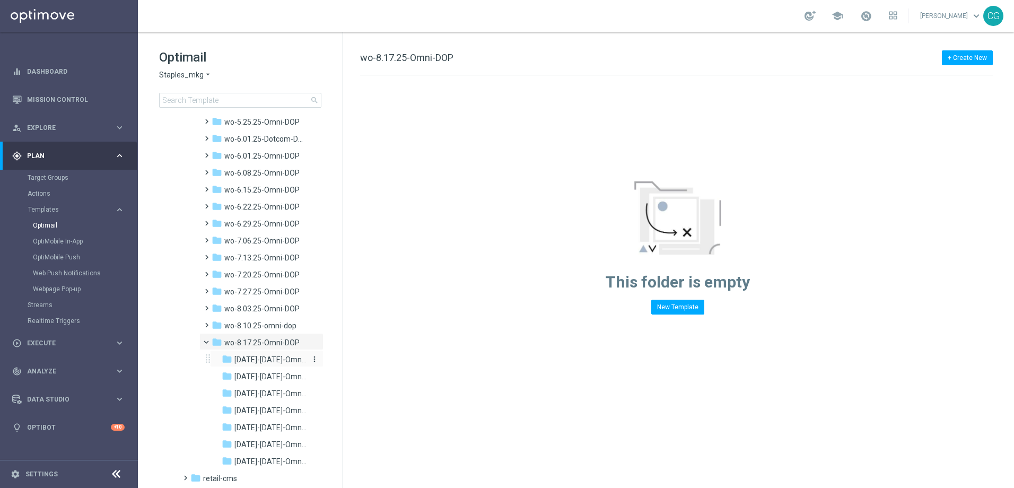
click at [259, 363] on span "[DATE]-[DATE]-Omni-DOP" at bounding box center [270, 360] width 72 height 10
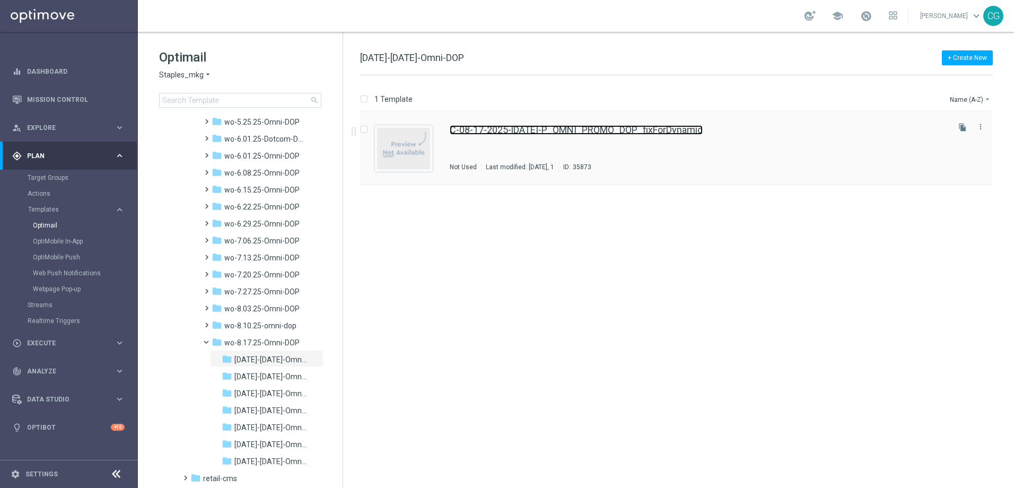
click at [543, 130] on link "C-08-17-2025-[DATE]-P_OMNI_PROMO_DOP_fixForDynamic" at bounding box center [576, 130] width 253 height 10
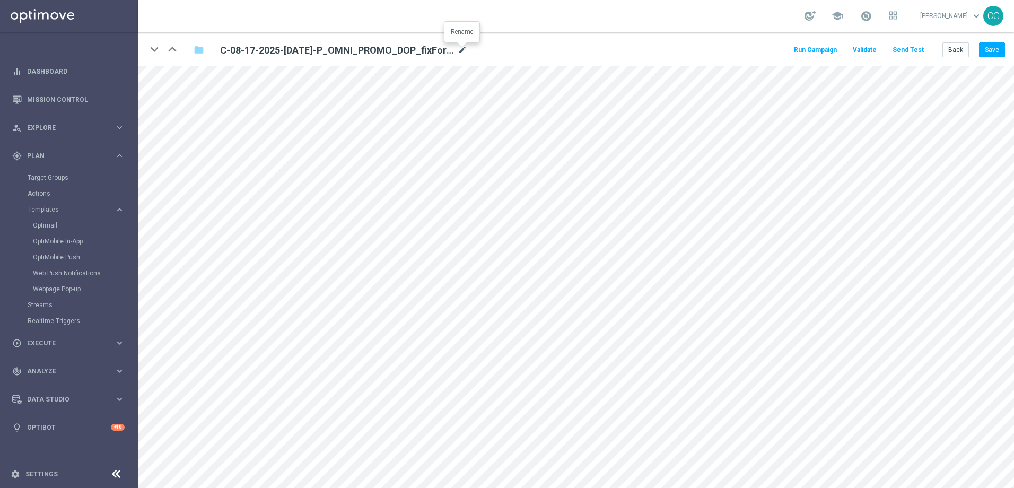
click at [461, 54] on icon "mode_edit" at bounding box center [462, 50] width 10 height 13
click at [437, 57] on input "C-08-17-2025-[DATE]-P_OMNI_PROMO_DOP_fixForDynamic" at bounding box center [343, 49] width 263 height 15
drag, startPoint x: 429, startPoint y: 49, endPoint x: 360, endPoint y: 57, distance: 68.8
click at [360, 57] on input "C-08-17-2025-[DATE]-P_OMNI_PROMO_DOP_fixForDynamic" at bounding box center [343, 49] width 263 height 15
click at [985, 48] on button "Save" at bounding box center [992, 49] width 26 height 15
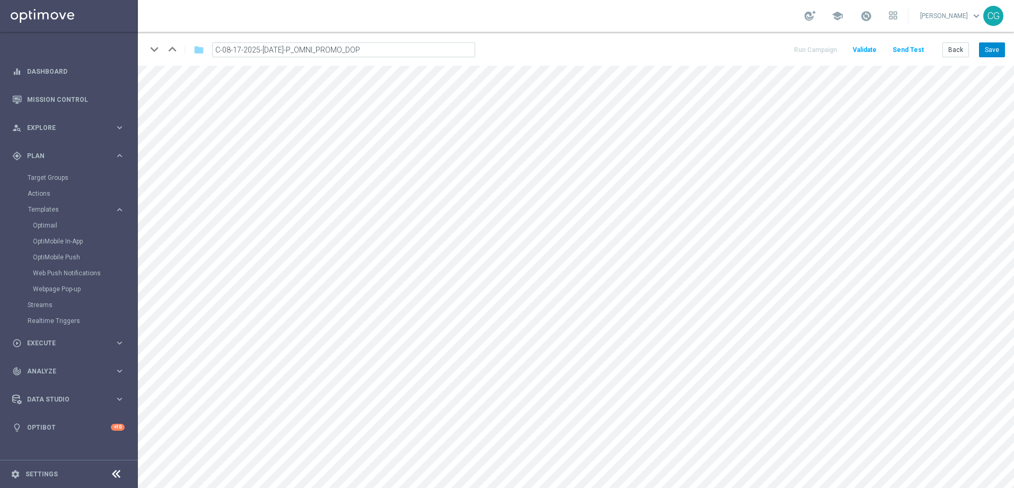
type input "C-08-17-2025-[DATE]-P_OMNI_PROMO_DOP_{3}"
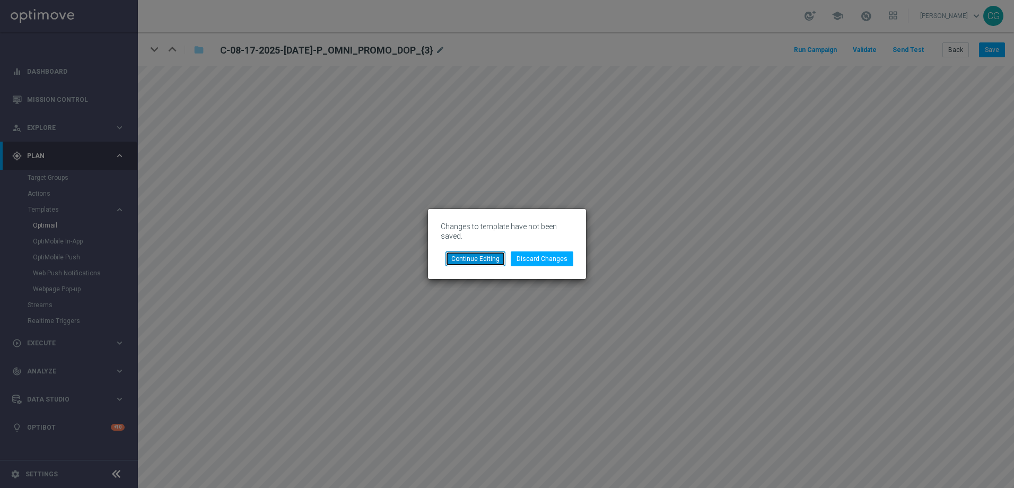
click at [491, 254] on button "Continue Editing" at bounding box center [475, 258] width 60 height 15
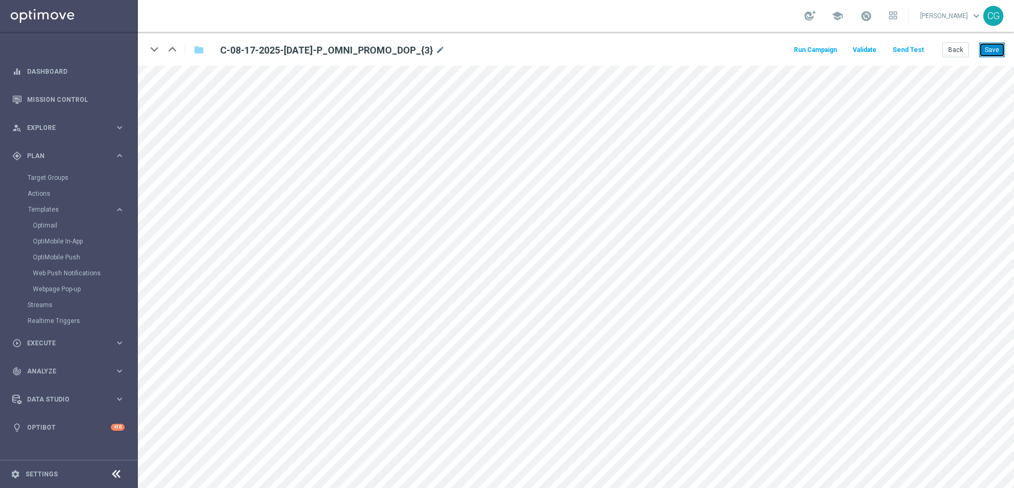
click at [988, 50] on button "Save" at bounding box center [992, 49] width 26 height 15
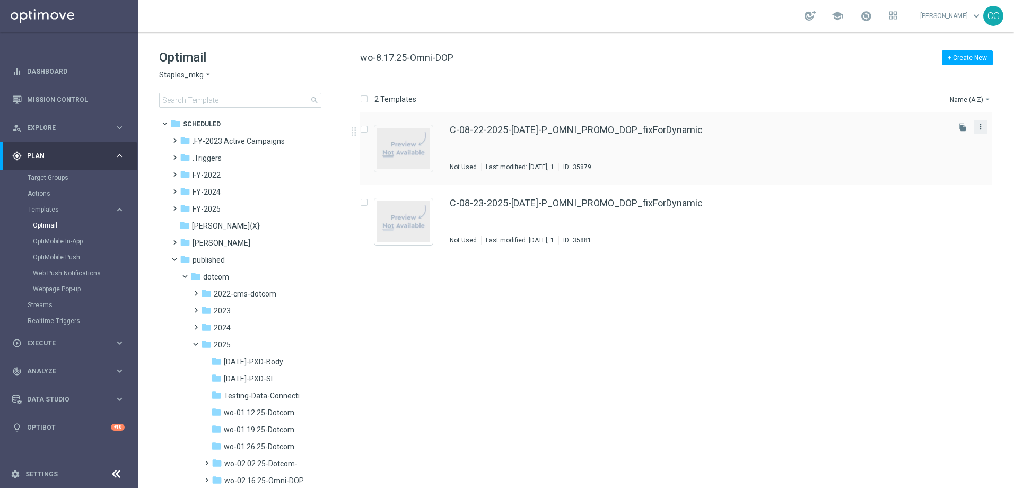
click at [982, 129] on icon "more_vert" at bounding box center [980, 126] width 8 height 8
click at [934, 137] on div "Move" at bounding box center [938, 138] width 64 height 7
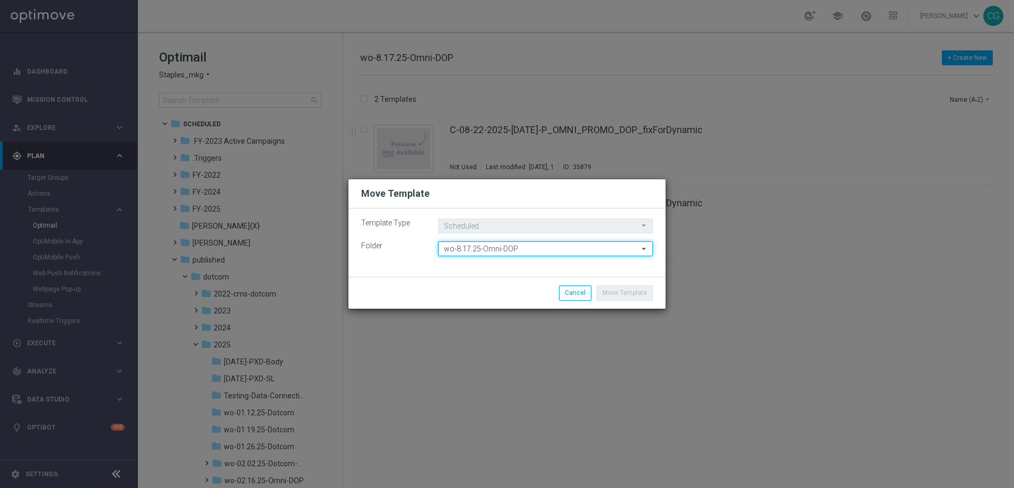
click at [475, 248] on input "wo-8.17.25-Omni-DOP" at bounding box center [545, 248] width 215 height 15
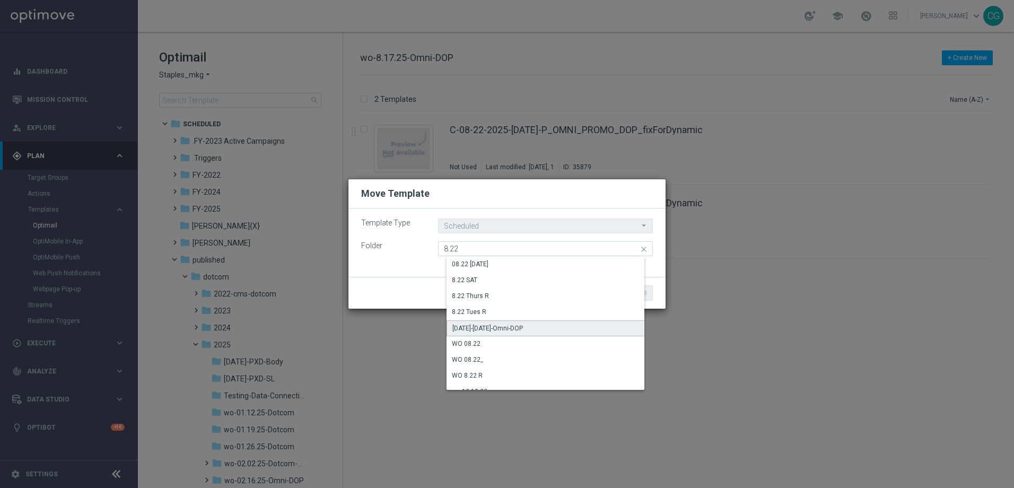
click at [491, 324] on div "[DATE]-[DATE]-Omni-DOP" at bounding box center [487, 328] width 70 height 10
type input "[DATE]-[DATE]-Omni-DOP"
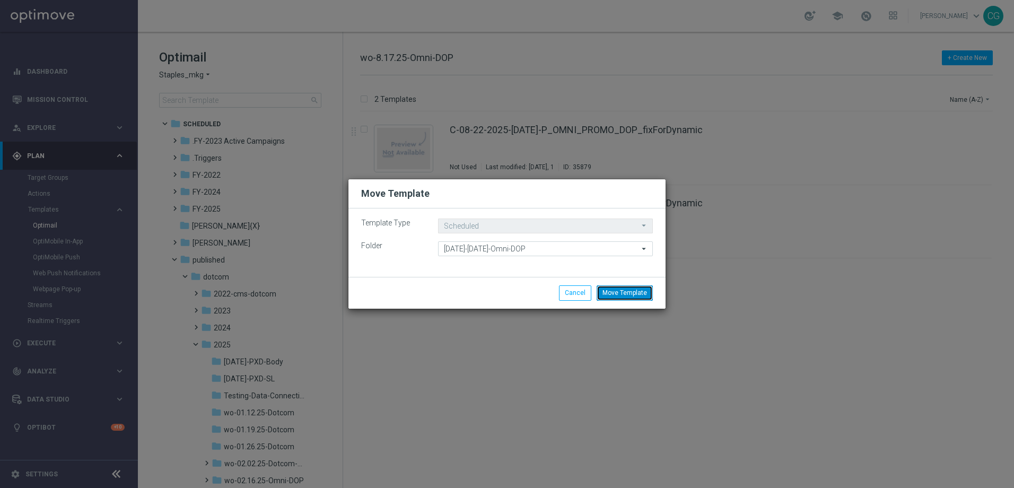
click at [647, 297] on button "Move Template" at bounding box center [624, 292] width 56 height 15
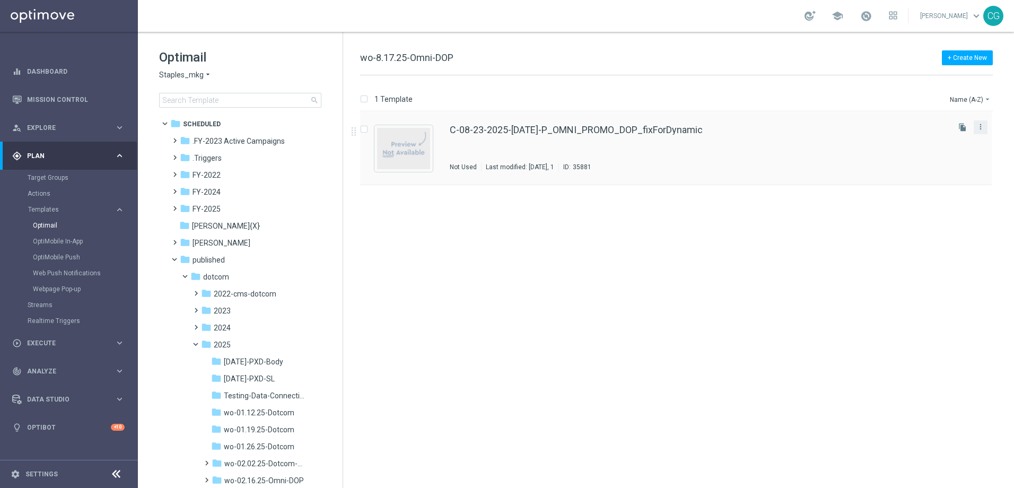
click at [985, 130] on div "more_vert" at bounding box center [980, 127] width 14 height 14
click at [977, 128] on icon "more_vert" at bounding box center [980, 126] width 8 height 8
click at [905, 133] on div "send Move" at bounding box center [932, 138] width 85 height 15
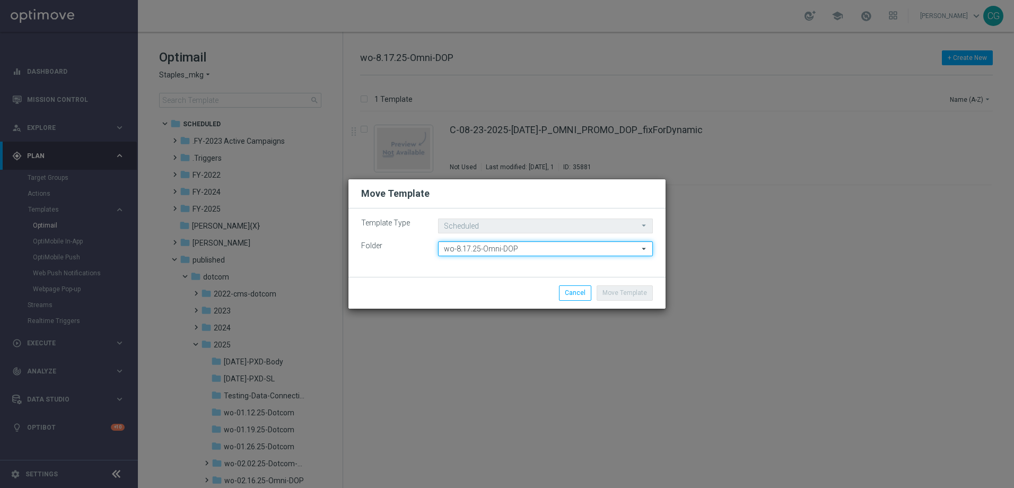
click at [495, 251] on input "wo-8.17.25-Omni-DOP" at bounding box center [545, 248] width 215 height 15
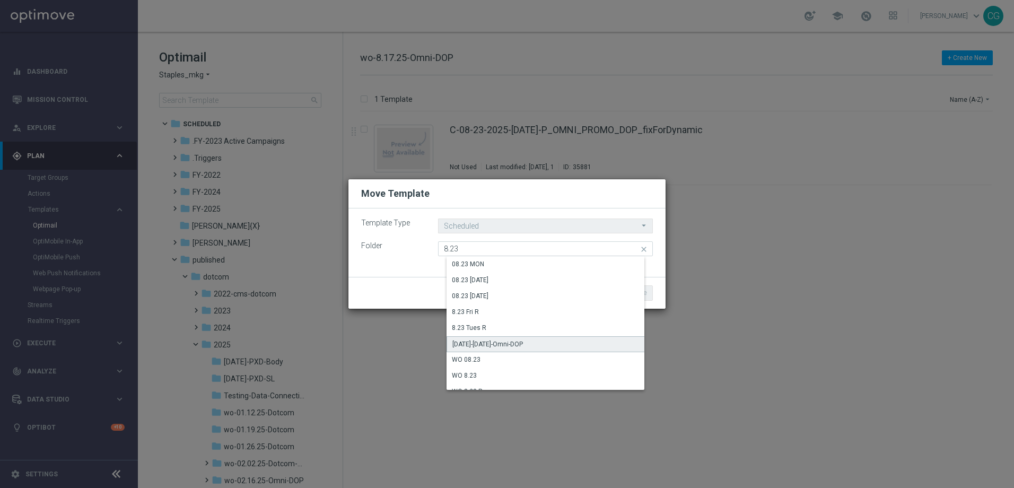
click at [523, 340] on div "[DATE]-[DATE]-Omni-DOP" at bounding box center [487, 344] width 70 height 10
type input "[DATE]-[DATE]-Omni-DOP"
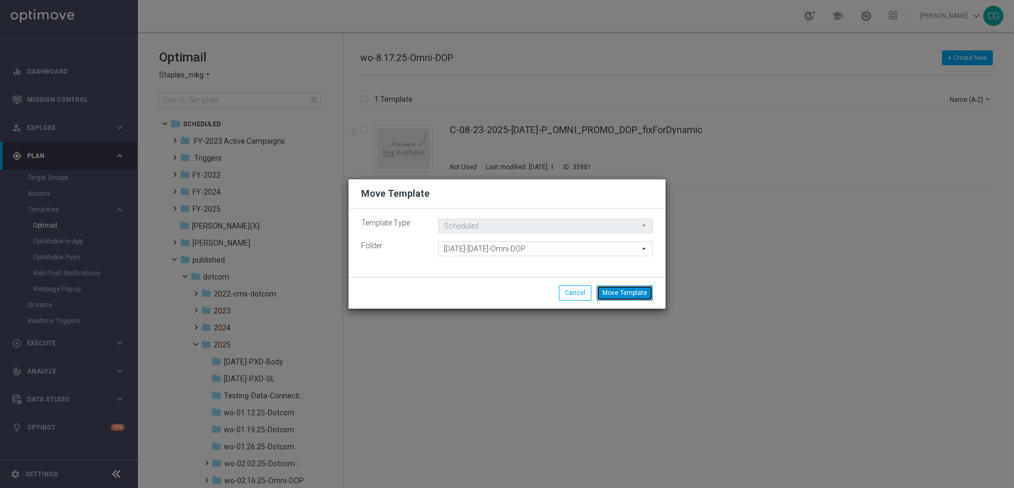
click at [612, 295] on button "Move Template" at bounding box center [624, 292] width 56 height 15
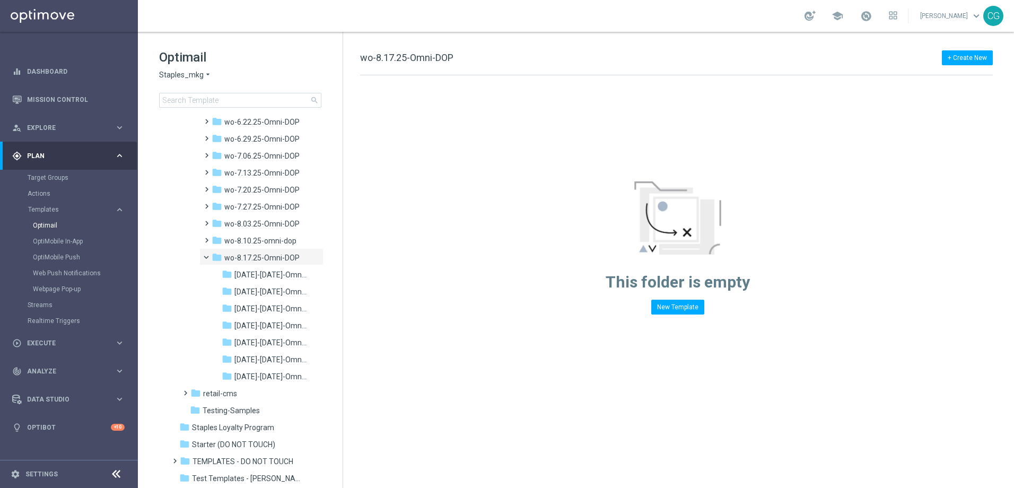
scroll to position [1064, 0]
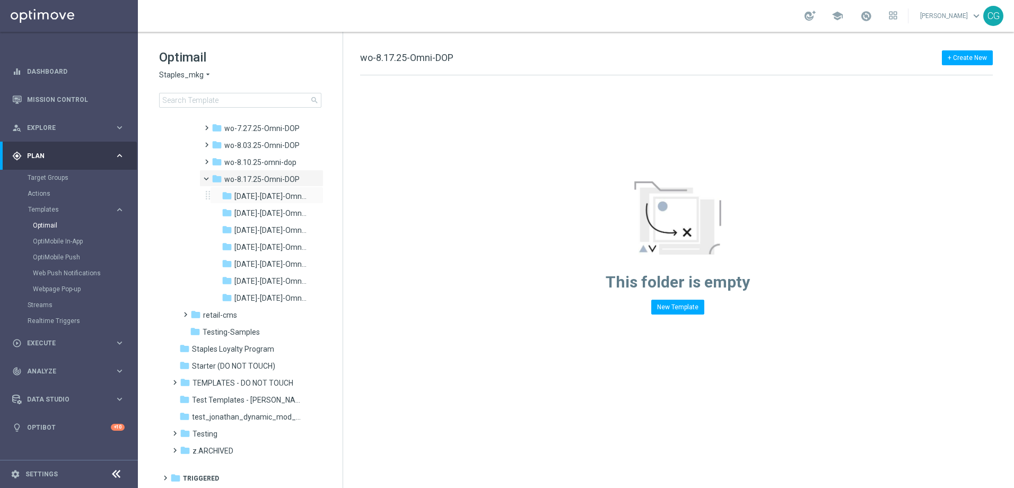
click at [286, 202] on div "folder [DATE]-[DATE]-Omni-DOP_{X} more_vert" at bounding box center [266, 195] width 113 height 17
click at [262, 200] on span "[DATE]-[DATE]-Omni-DOP_{X}" at bounding box center [270, 196] width 72 height 10
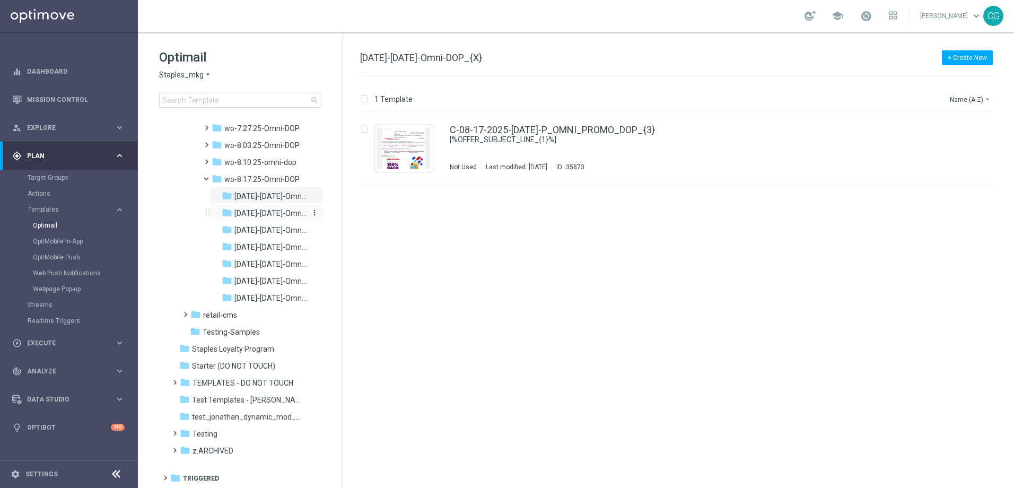
click at [261, 216] on span "[DATE]-[DATE]-Omni-DOP" at bounding box center [270, 213] width 72 height 10
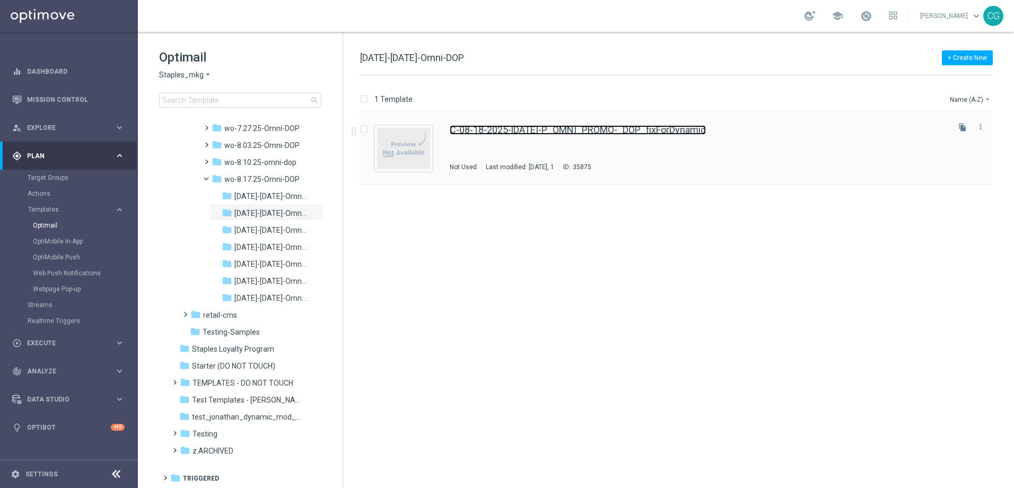
click at [646, 127] on link "C-08-18-2025-[DATE]-P_OMNI_PROMO-_DOP_fixForDynamic" at bounding box center [578, 130] width 256 height 10
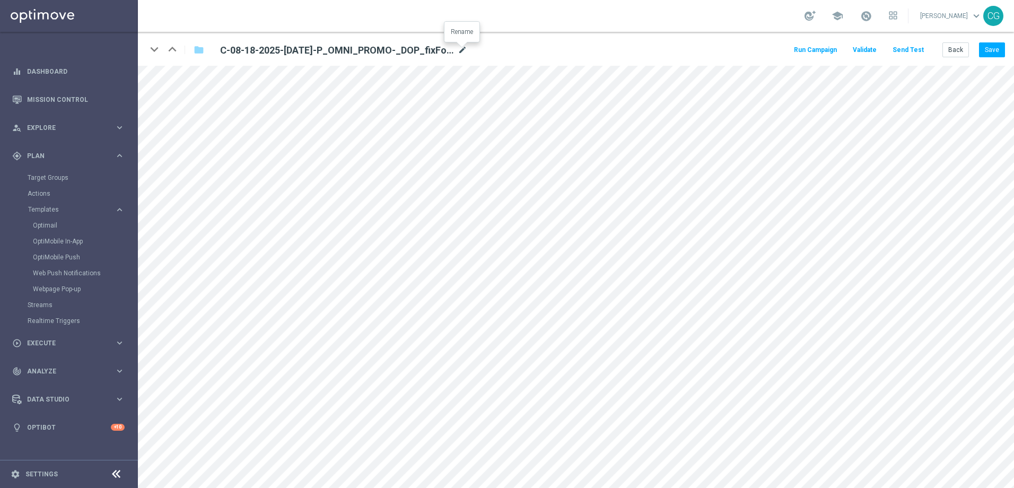
click at [460, 49] on icon "mode_edit" at bounding box center [462, 50] width 10 height 13
click at [443, 50] on input "C-08-18-2025-[DATE]-P_OMNI_PROMO-_DOP_fixForDynamic" at bounding box center [343, 49] width 263 height 15
drag, startPoint x: 430, startPoint y: 51, endPoint x: 366, endPoint y: 55, distance: 64.3
click at [366, 55] on input "C-08-18-2025-[DATE]-P_OMNI_PROMO-_DOP_fixForDynamic" at bounding box center [343, 49] width 263 height 15
type input "C-08-18-2025-[DATE]-P_OMNI_PROMO-_DOP"
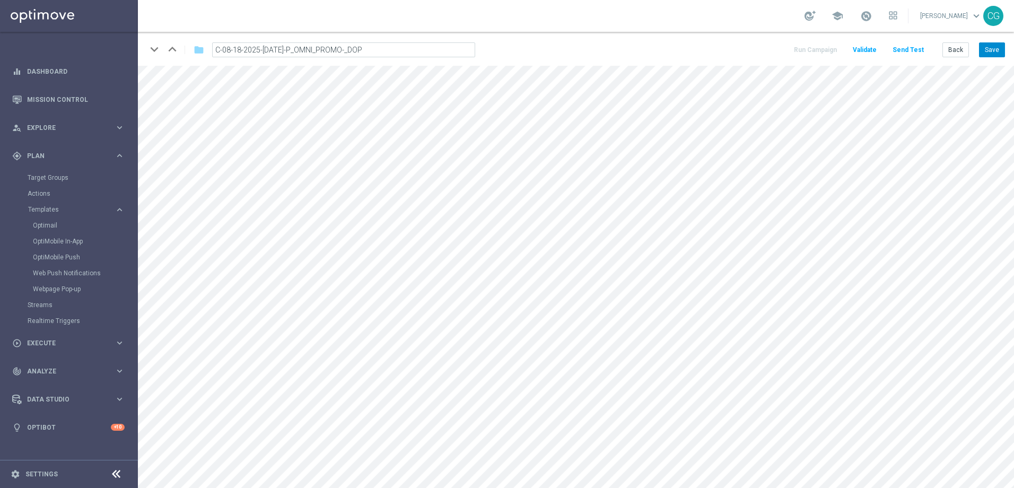
click at [987, 47] on button "Save" at bounding box center [992, 49] width 26 height 15
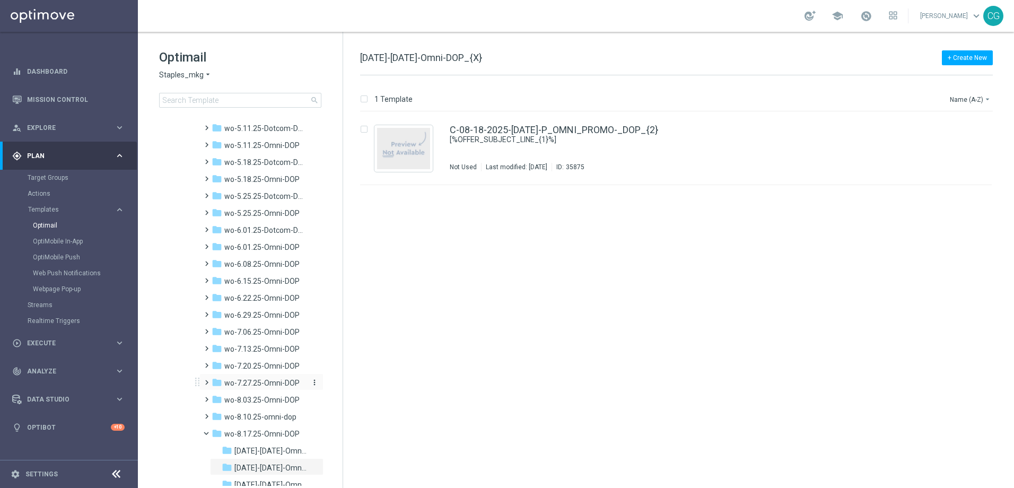
scroll to position [1007, 0]
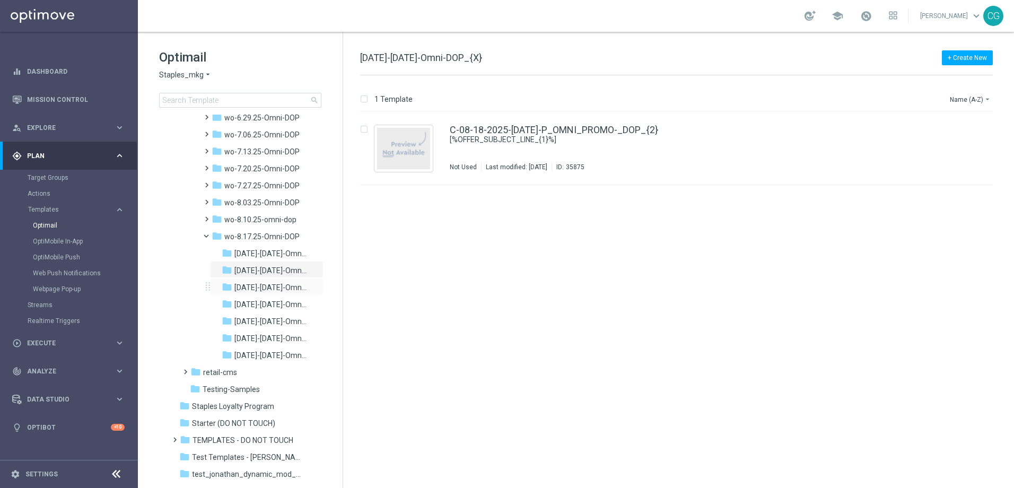
click at [246, 281] on div "folder [DATE]-[DATE]-Omni-DOP more_vert" at bounding box center [266, 286] width 113 height 17
click at [284, 287] on span "[DATE]-[DATE]-Omni-DOP" at bounding box center [270, 288] width 72 height 10
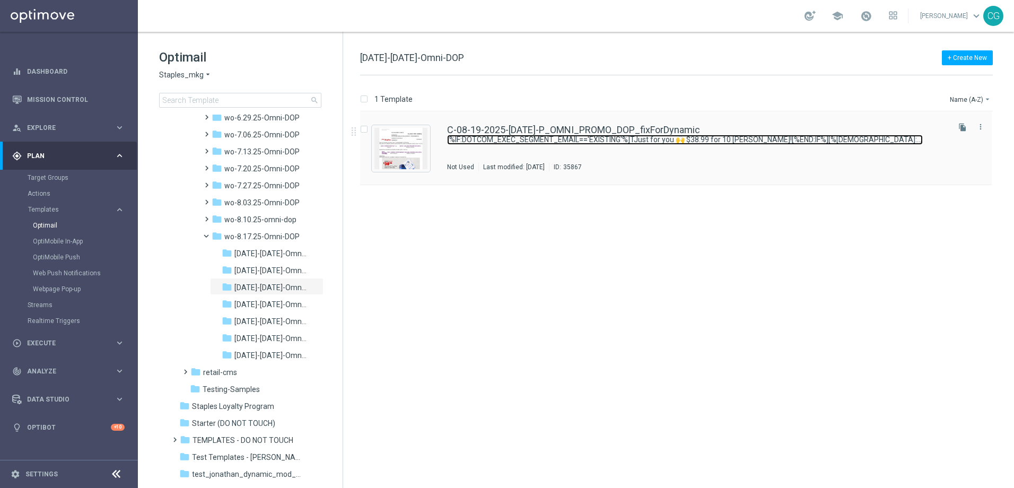
click at [574, 142] on link "[%IF:DOTCOM_EXEC_SEGMENT_EMAIL=='EXISTING'%]TJust for you 🙌 $38.99 for 10 [PERS…" at bounding box center [684, 140] width 475 height 10
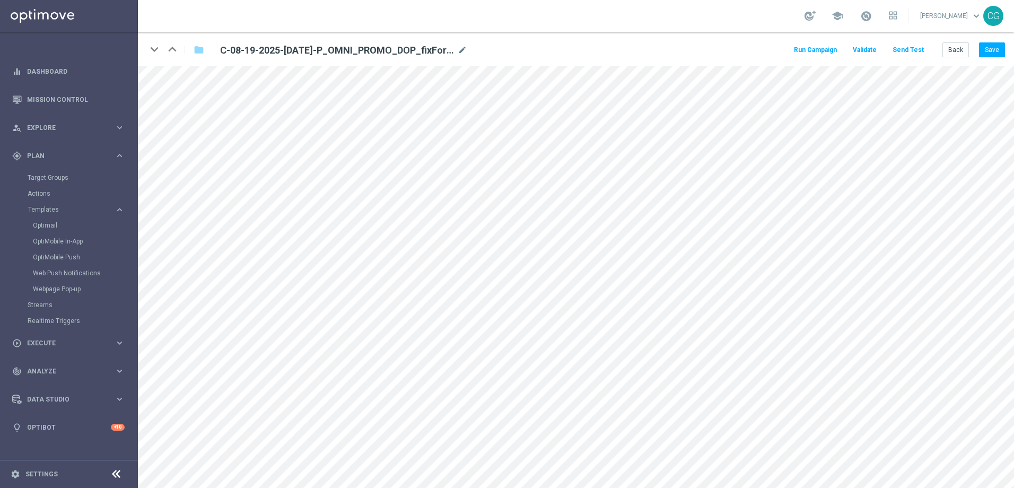
click at [465, 42] on div "keyboard_arrow_down keyboard_arrow_up folder C-08-19-2025-[DATE]-P_OMNI_PROMO_D…" at bounding box center [314, 49] width 337 height 17
click at [462, 46] on body "equalizer Dashboard Mission Control" at bounding box center [507, 244] width 1014 height 488
click at [459, 49] on icon "mode_edit" at bounding box center [462, 50] width 10 height 13
click at [450, 51] on input "C-08-19-2025-[DATE]-P_OMNI_PROMO_DOP_fixForDynamic" at bounding box center [343, 49] width 263 height 15
click at [433, 50] on input "C-08-19-2025-[DATE]-P_OMNI_PROMO_DOP_fixForDynamic" at bounding box center [343, 49] width 263 height 15
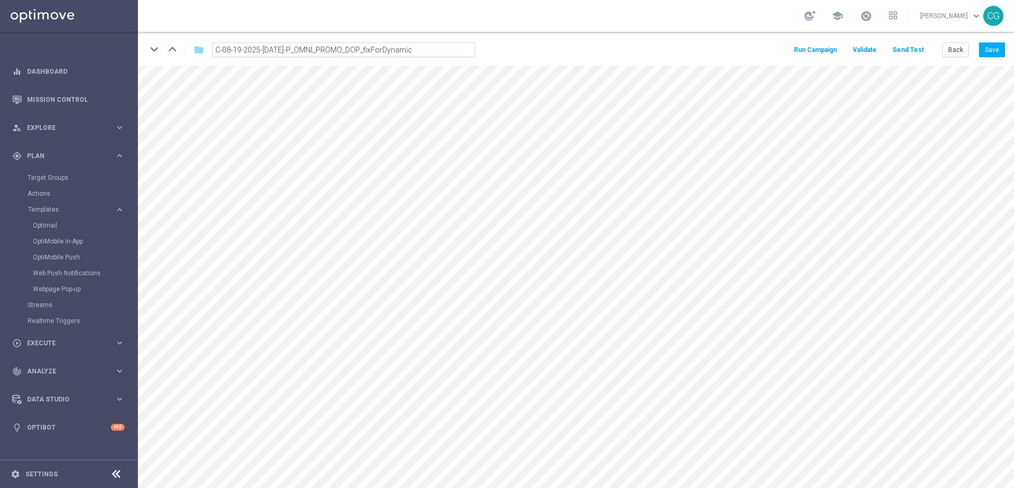
drag, startPoint x: 422, startPoint y: 50, endPoint x: 363, endPoint y: 55, distance: 60.0
click at [363, 55] on input "C-08-19-2025-[DATE]-P_OMNI_PROMO_DOP_fixForDynamic" at bounding box center [343, 49] width 263 height 15
click at [999, 54] on button "Save" at bounding box center [992, 49] width 26 height 15
type input "C-08-19-2025-[DATE]-P_OMNI_PROMO_DOP_{2}"
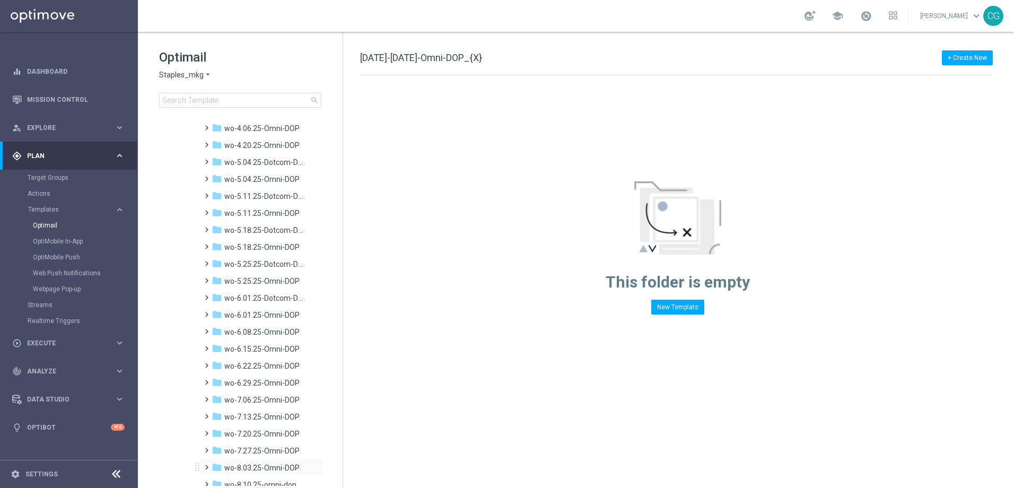
scroll to position [1064, 0]
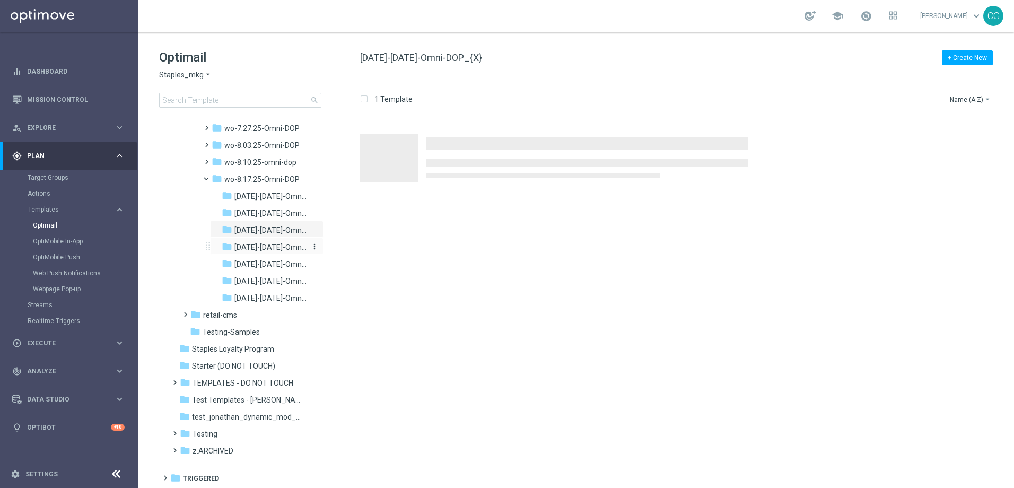
click at [278, 250] on span "[DATE]-[DATE]-Omni-DOP" at bounding box center [270, 247] width 72 height 10
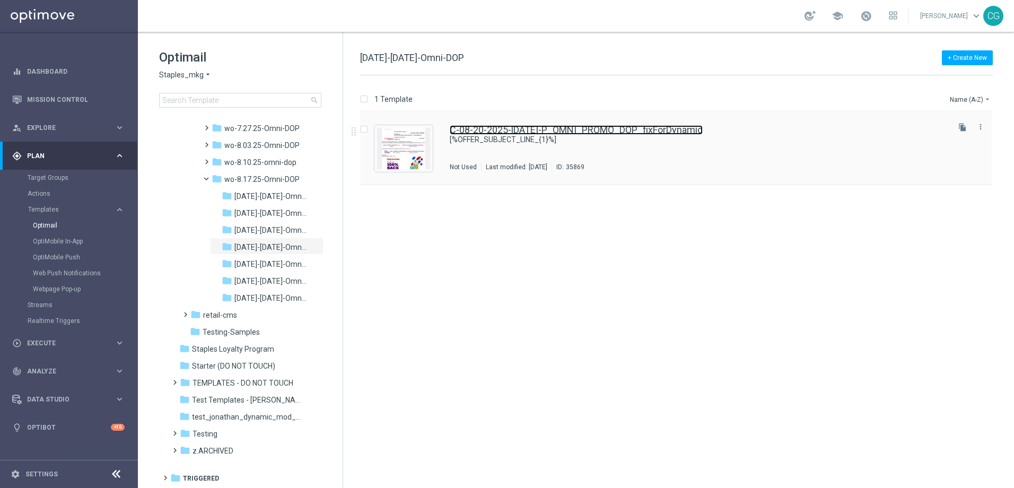
click at [589, 129] on link "C-08-20-2025-[DATE]-P_OMNI_PROMO_DOP_fixForDynamic" at bounding box center [576, 130] width 253 height 10
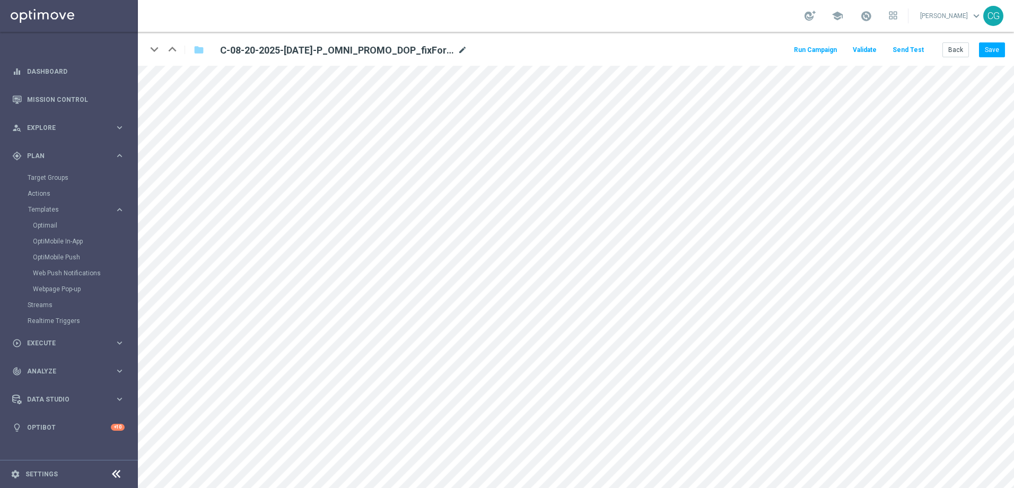
click at [464, 46] on div at bounding box center [461, 44] width 11 height 5
click at [461, 50] on icon "mode_edit" at bounding box center [462, 50] width 10 height 13
click at [447, 51] on input "C-08-20-2025-[DATE]-P_OMNI_PROMO_DOP_fixForDynamic" at bounding box center [343, 49] width 263 height 15
drag, startPoint x: 414, startPoint y: 50, endPoint x: 373, endPoint y: 53, distance: 41.5
click at [373, 53] on input "C-08-20-2025-[DATE]-P_OMNI_PROMO_DOP_fixForDynamic" at bounding box center [343, 49] width 263 height 15
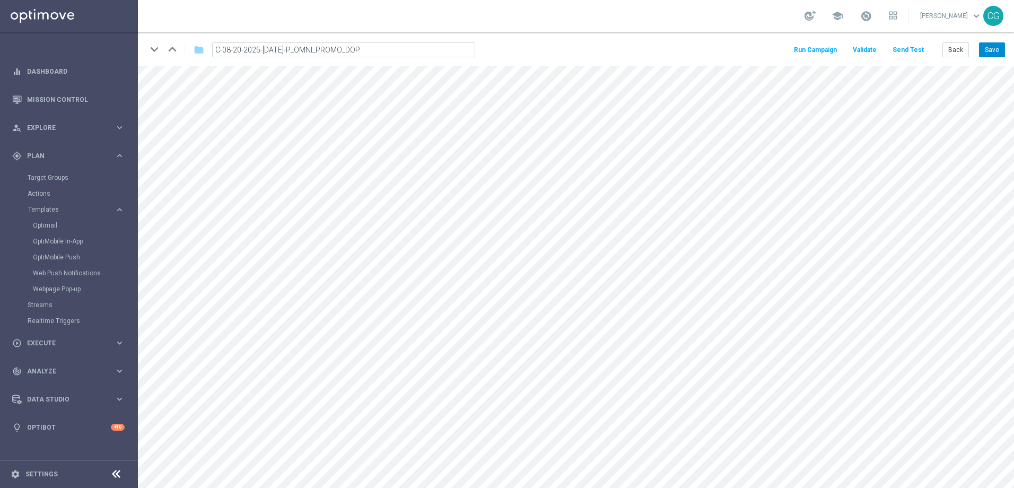
type input "C-08-20-2025-[DATE]-P_OMNI_PROMO_DOP"
click at [994, 47] on button "Save" at bounding box center [992, 49] width 26 height 15
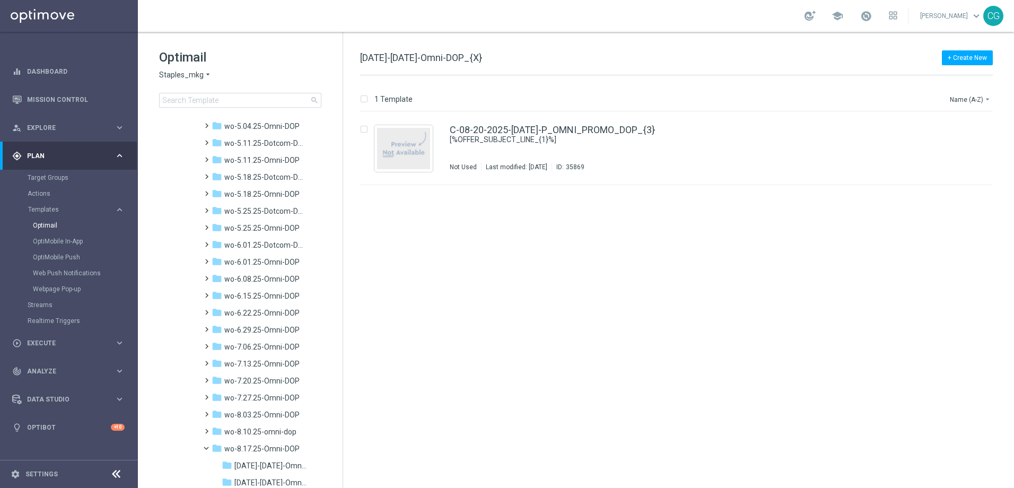
scroll to position [1060, 0]
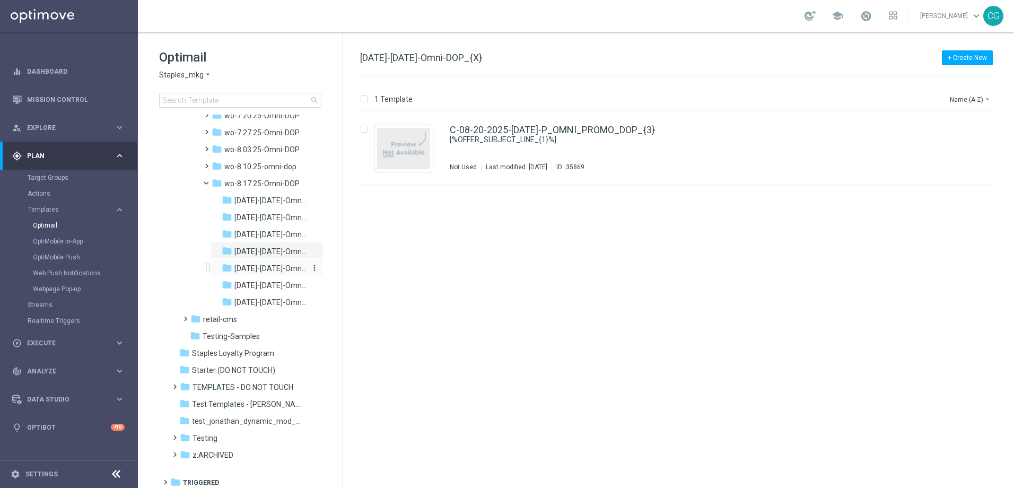
click at [255, 266] on span "[DATE]-[DATE]-Omni-DOP" at bounding box center [270, 268] width 72 height 10
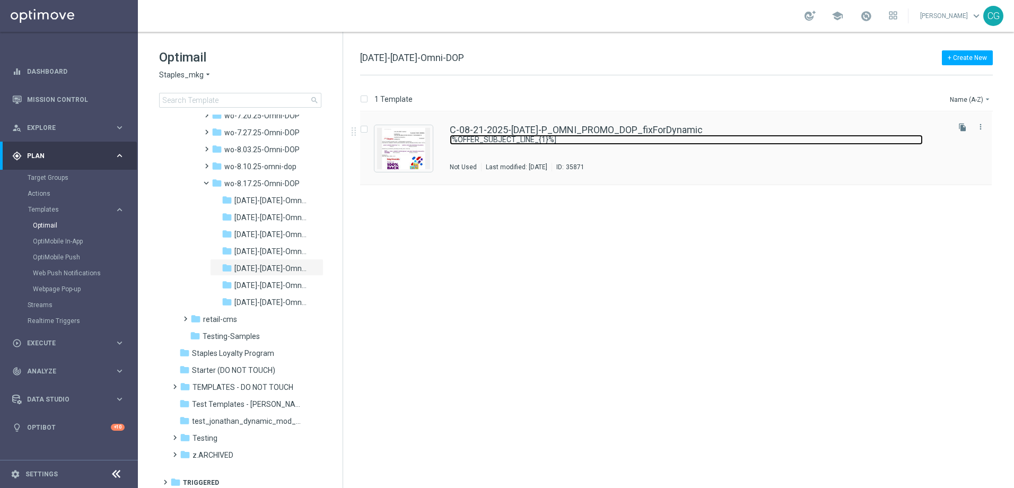
click at [721, 135] on link "[%OFFER_SUBJECT_LINE_{1}%]" at bounding box center [686, 140] width 473 height 10
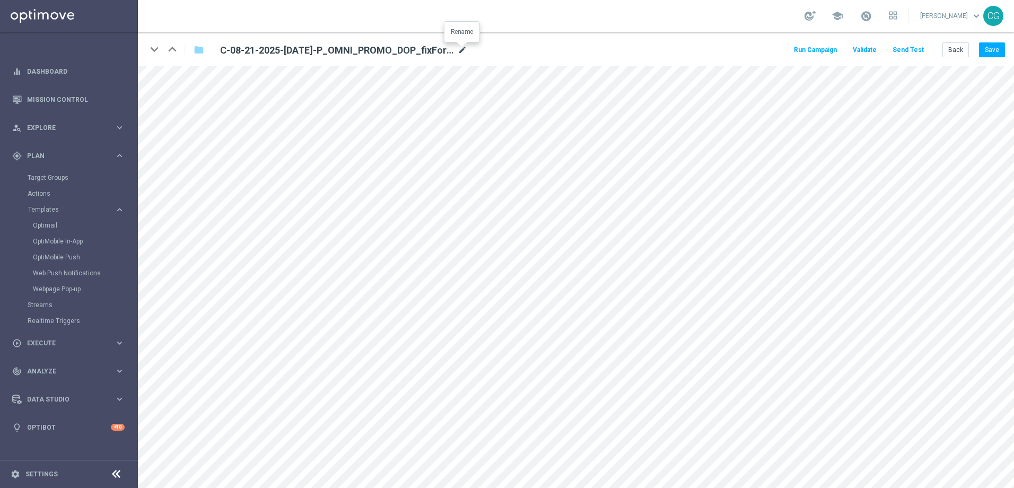
click at [464, 55] on icon "mode_edit" at bounding box center [462, 50] width 10 height 13
click at [435, 48] on input "C-08-21-2025-[DATE]-P_OMNI_PROMO_DOP_fixForDynamic" at bounding box center [343, 49] width 263 height 15
drag, startPoint x: 422, startPoint y: 48, endPoint x: 365, endPoint y: 50, distance: 57.3
click at [365, 50] on input "C-08-21-2025-[DATE]-P_OMNI_PROMO_DOP_fixForDynamic" at bounding box center [343, 49] width 263 height 15
type input "C-08-21-2025-[DATE]-P_OMNI_PROMO_DOP"
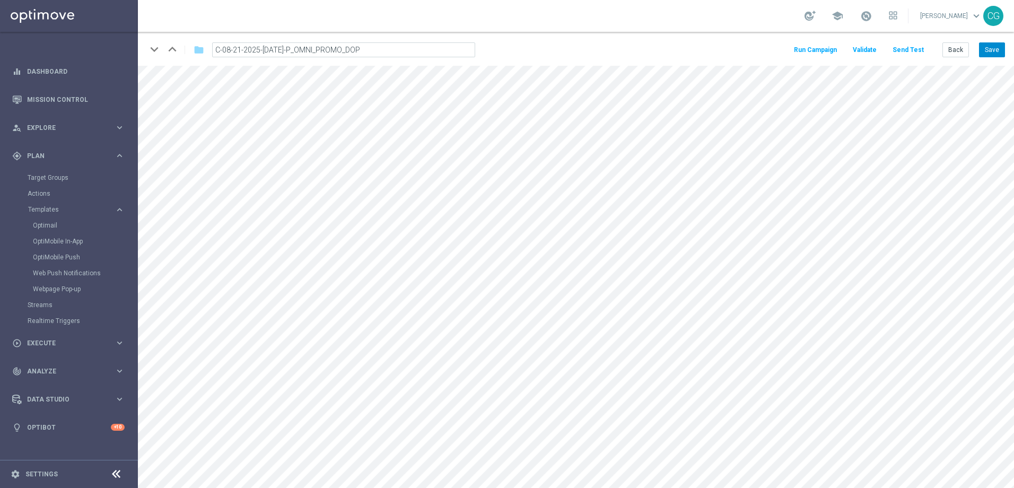
click at [991, 49] on button "Save" at bounding box center [992, 49] width 26 height 15
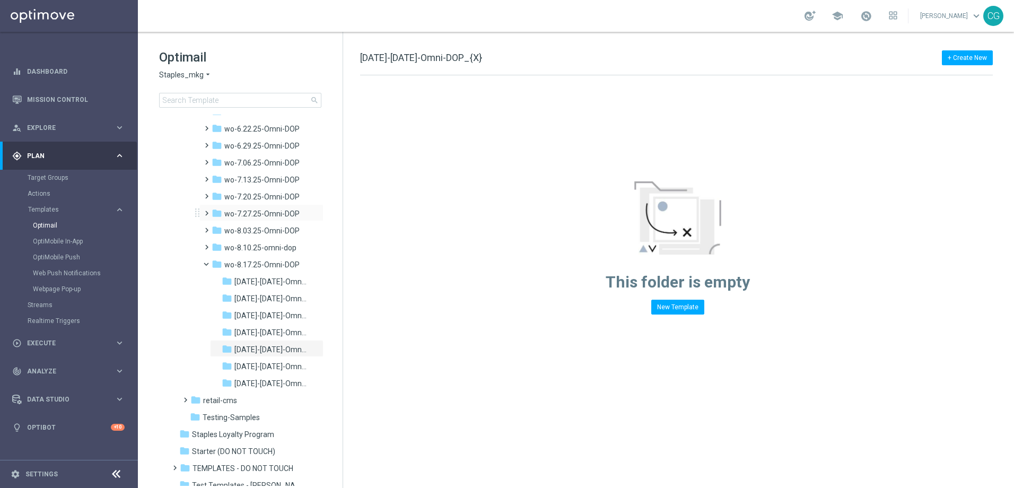
scroll to position [1064, 0]
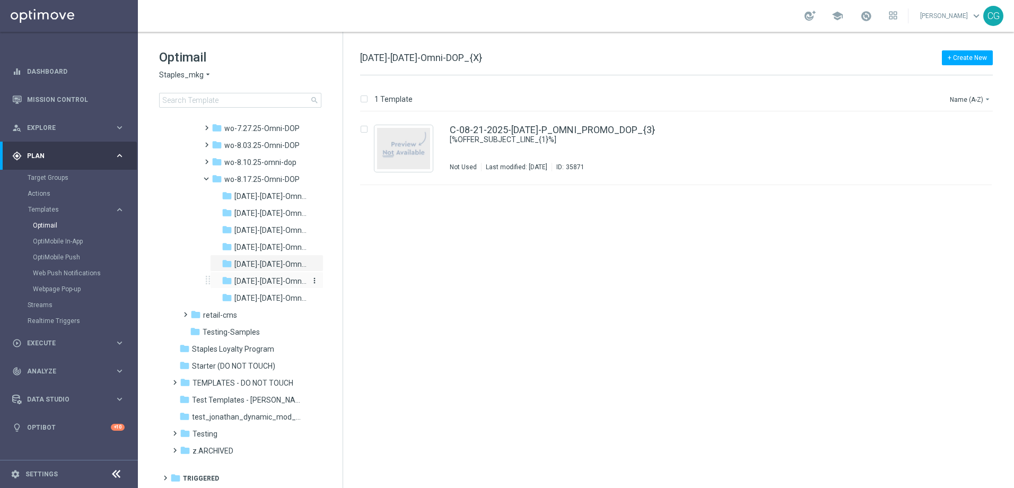
click at [277, 283] on span "[DATE]-[DATE]-Omni-DOP" at bounding box center [270, 281] width 72 height 10
click at [621, 146] on div "C-08-22-2025-[DATE]-P_OMNI_PROMO_DOP_fixForDynamic Not Used Last modified: [DAT…" at bounding box center [698, 148] width 497 height 46
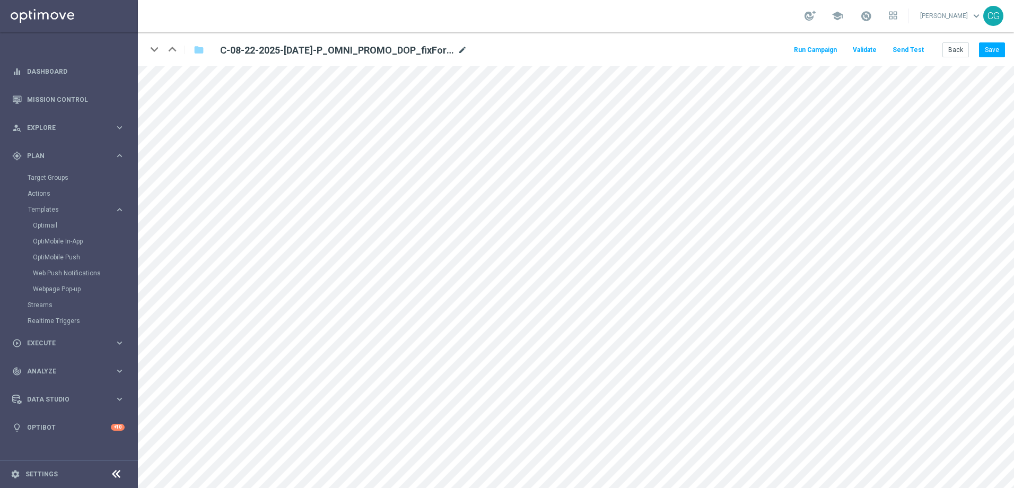
click at [466, 48] on icon "mode_edit" at bounding box center [462, 50] width 10 height 13
click at [447, 49] on input "C-08-22-2025-[DATE]-P_OMNI_PROMO_DOP_fixForDynamic" at bounding box center [343, 49] width 263 height 15
drag, startPoint x: 431, startPoint y: 50, endPoint x: 357, endPoint y: 49, distance: 74.7
click at [357, 49] on input "C-08-22-2025-[DATE]-P_OMNI_PROMO_DOP_fixForDynamic" at bounding box center [343, 49] width 263 height 15
click at [985, 50] on button "Save" at bounding box center [992, 49] width 26 height 15
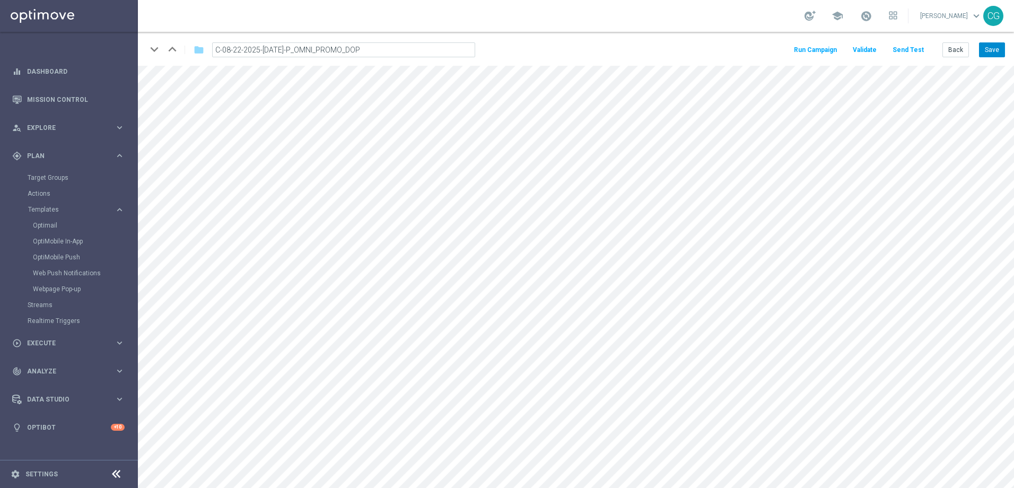
type input "C-08-22-2025-[DATE]-P_OMNI_PROMO_DOP_{3}"
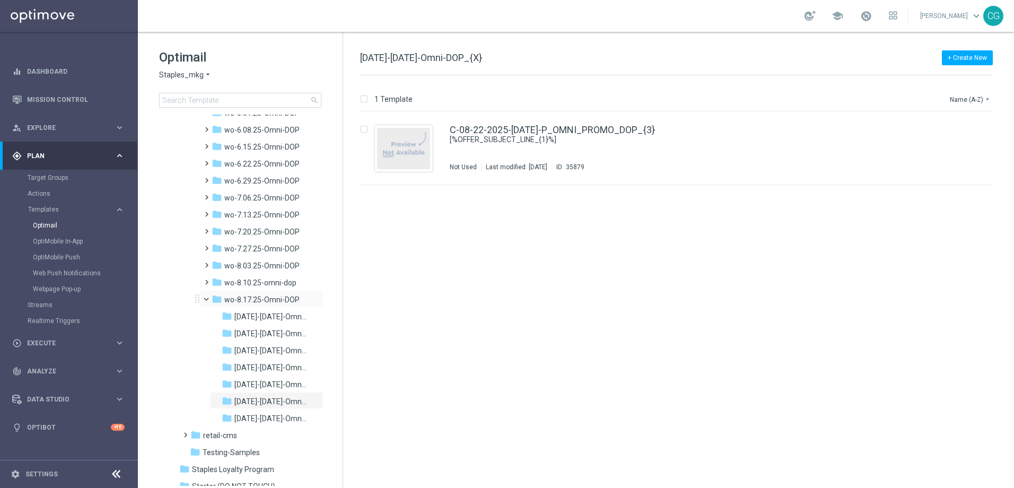
scroll to position [1064, 0]
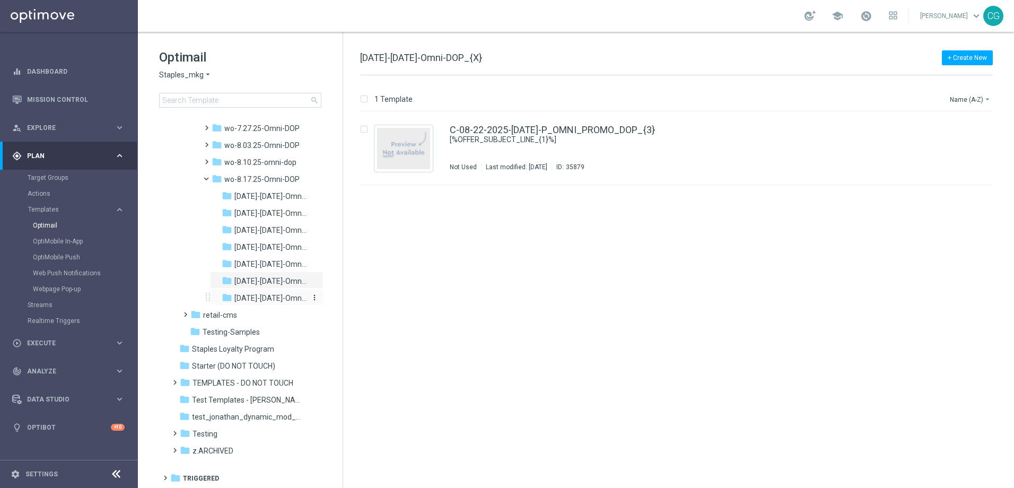
click at [262, 297] on span "[DATE]-[DATE]-Omni-DOP" at bounding box center [270, 298] width 72 height 10
click at [637, 146] on div "C-08-23-2025-[DATE]-P_OMNI_PROMO_DOP_fixForDynamic Not Used Last modified: [DAT…" at bounding box center [698, 148] width 497 height 46
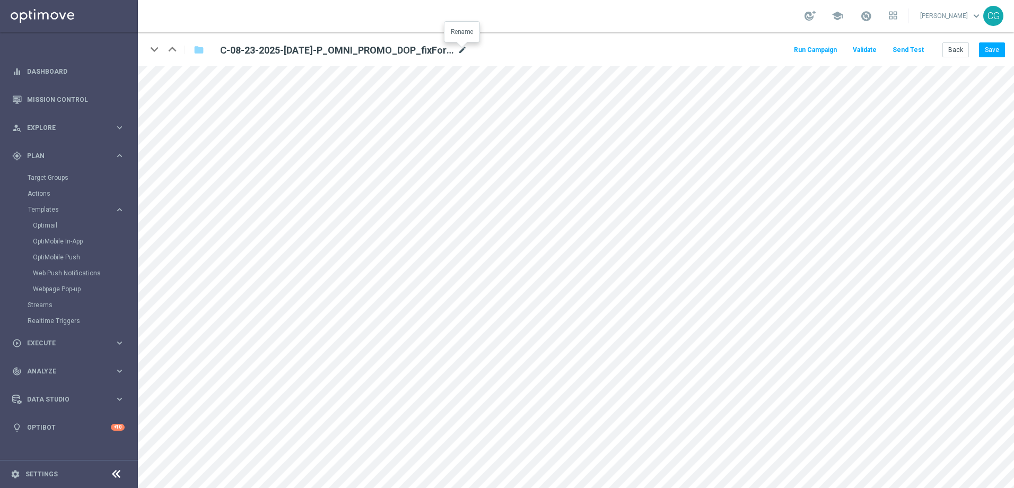
click at [464, 54] on icon "mode_edit" at bounding box center [462, 50] width 10 height 13
click at [437, 51] on input "C-08-23-2025-[DATE]-P_OMNI_PROMO_DOP_fixForDynamic" at bounding box center [343, 49] width 263 height 15
drag, startPoint x: 420, startPoint y: 50, endPoint x: 368, endPoint y: 60, distance: 52.8
click at [368, 60] on div "keyboard_arrow_down keyboard_arrow_up folder C-08-23-2025-[DATE]-P_OMNI_PROMO_D…" at bounding box center [576, 49] width 876 height 34
type input "C-08-23-2025-[DATE]-P_OMNI_PROMO_DOP"
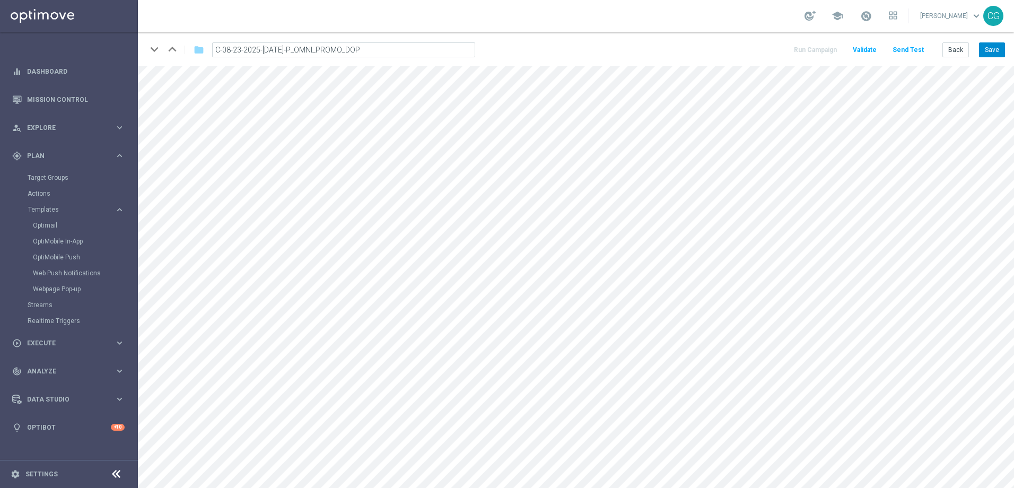
click at [991, 50] on button "Save" at bounding box center [992, 49] width 26 height 15
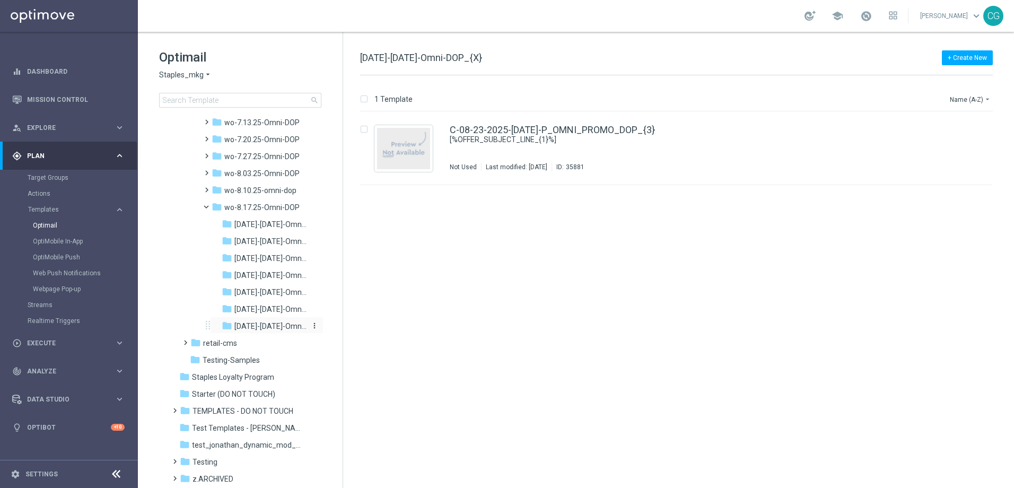
scroll to position [958, 0]
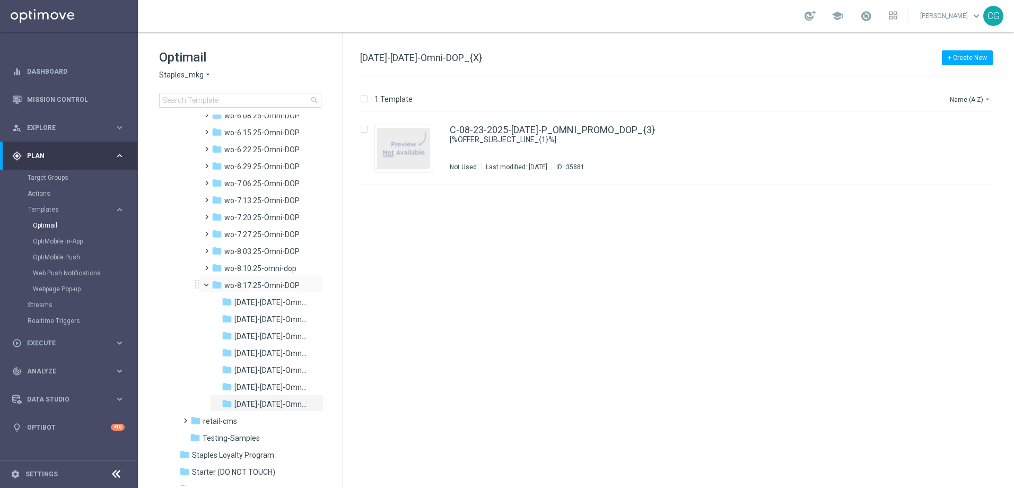
click at [209, 285] on span at bounding box center [211, 282] width 4 height 5
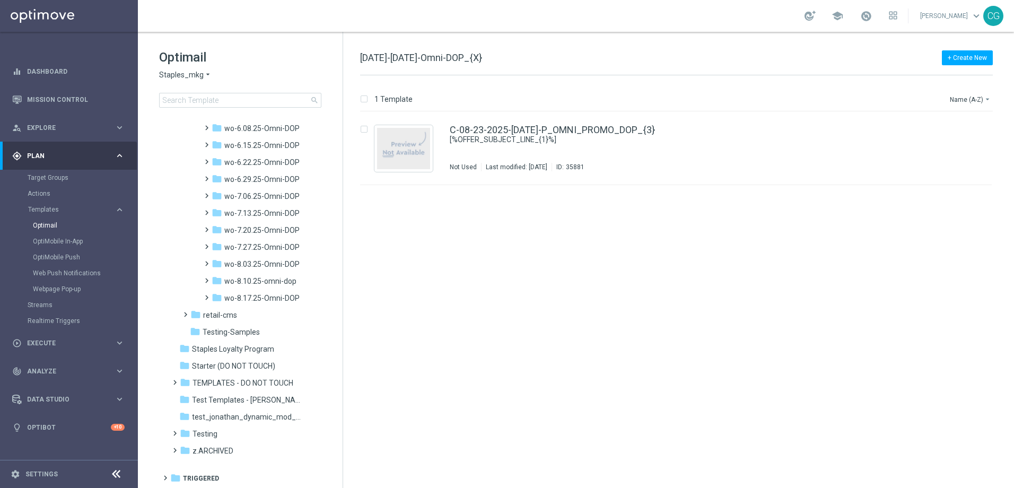
scroll to position [946, 0]
